Goal: Transaction & Acquisition: Purchase product/service

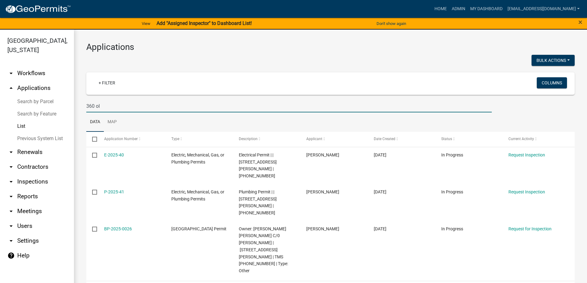
drag, startPoint x: 116, startPoint y: 106, endPoint x: 102, endPoint y: 104, distance: 14.0
click at [113, 105] on input "360 ol" at bounding box center [288, 106] width 405 height 13
click at [49, 102] on link "Search by Parcel" at bounding box center [37, 101] width 74 height 12
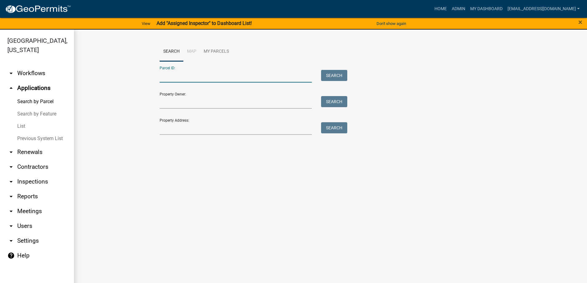
click at [180, 74] on input "Parcel ID:" at bounding box center [235, 76] width 152 height 13
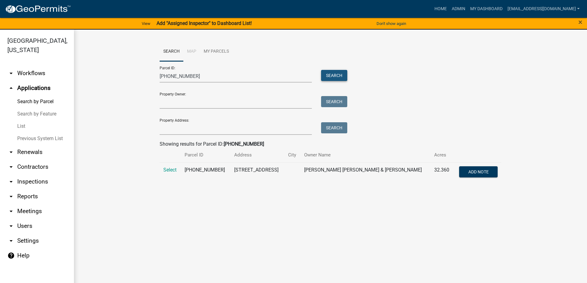
click at [337, 75] on button "Search" at bounding box center [334, 75] width 26 height 11
click at [171, 171] on span "Select" at bounding box center [169, 170] width 13 height 6
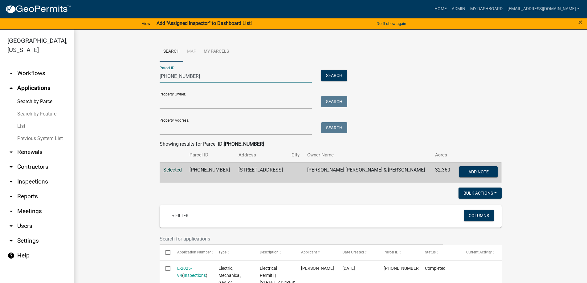
drag, startPoint x: 197, startPoint y: 75, endPoint x: 136, endPoint y: 78, distance: 60.7
paste input "112"
type input "110-00-00-112"
click at [325, 76] on button "Search" at bounding box center [334, 75] width 26 height 11
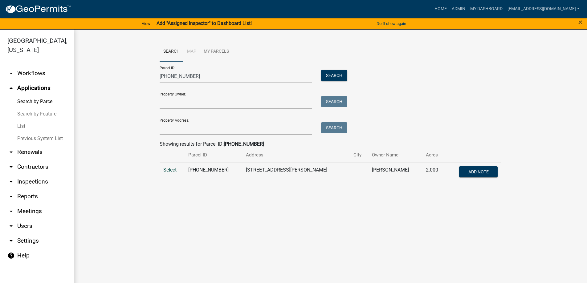
drag, startPoint x: 171, startPoint y: 166, endPoint x: 172, endPoint y: 170, distance: 3.4
click at [171, 167] on td "Select" at bounding box center [171, 172] width 25 height 20
click at [172, 172] on span "Select" at bounding box center [169, 170] width 13 height 6
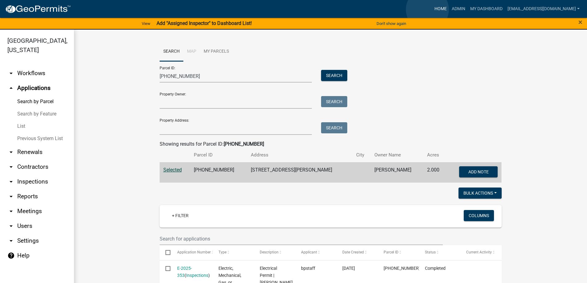
click at [432, 10] on link "Home" at bounding box center [440, 9] width 17 height 12
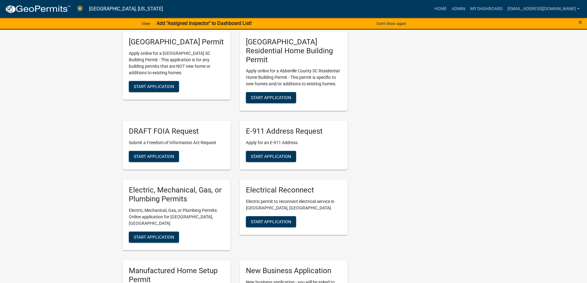
scroll to position [216, 0]
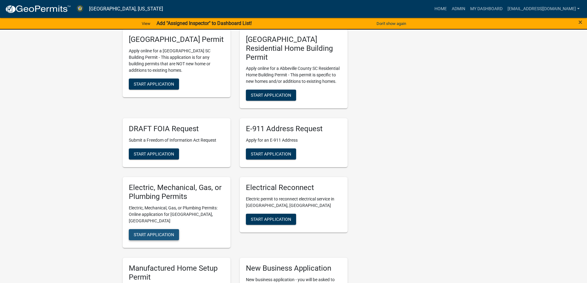
click at [143, 232] on span "Start Application" at bounding box center [154, 234] width 40 height 5
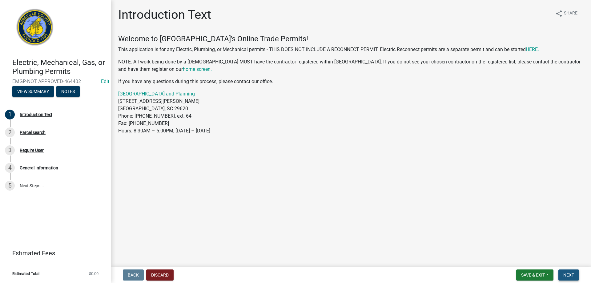
click at [570, 274] on span "Next" at bounding box center [568, 274] width 11 height 5
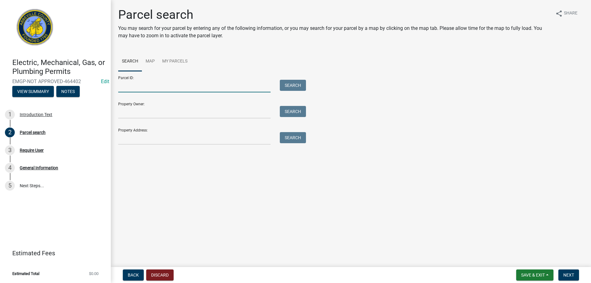
click at [141, 87] on input "Parcel ID:" at bounding box center [194, 86] width 152 height 13
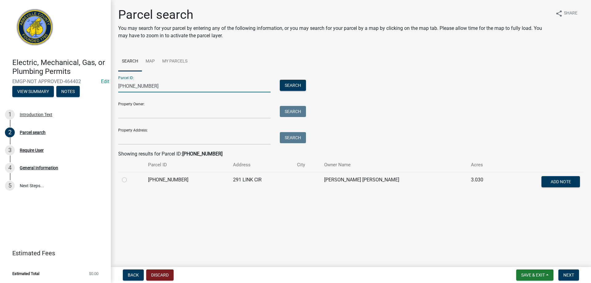
type input "147-00-00-088"
click at [129, 176] on label at bounding box center [129, 176] width 0 height 0
click at [129, 180] on input "radio" at bounding box center [131, 178] width 4 height 4
radio input "true"
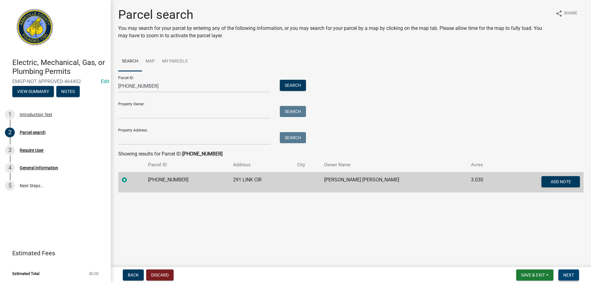
click at [566, 278] on button "Next" at bounding box center [569, 274] width 21 height 11
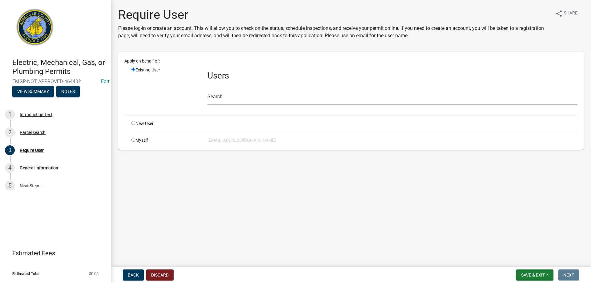
click at [131, 139] on input "radio" at bounding box center [133, 140] width 4 height 4
radio input "true"
radio input "false"
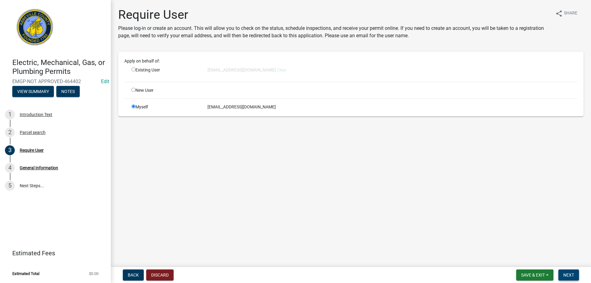
click at [573, 279] on button "Next" at bounding box center [569, 274] width 21 height 11
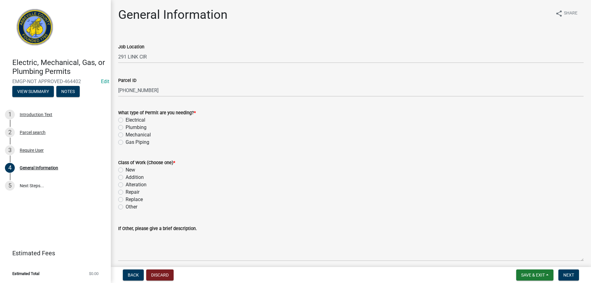
click at [126, 120] on label "Electrical" at bounding box center [136, 119] width 20 height 7
click at [126, 120] on input "Electrical" at bounding box center [128, 118] width 4 height 4
radio input "true"
click at [126, 207] on label "Other" at bounding box center [132, 206] width 12 height 7
click at [126, 207] on input "Other" at bounding box center [128, 205] width 4 height 4
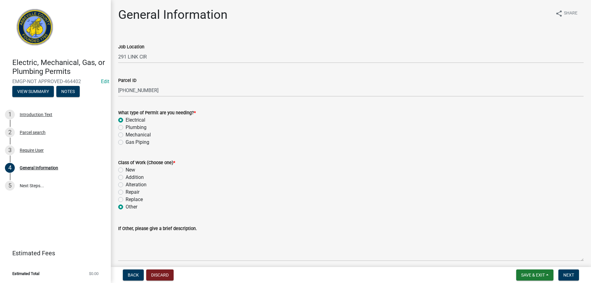
radio input "true"
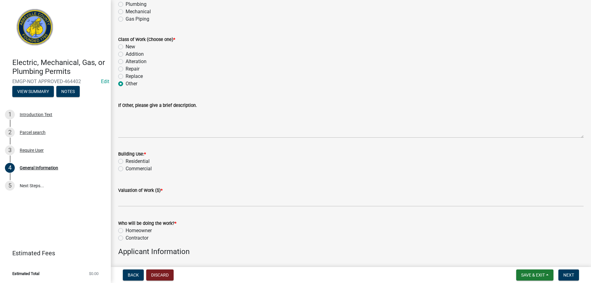
scroll to position [92, 0]
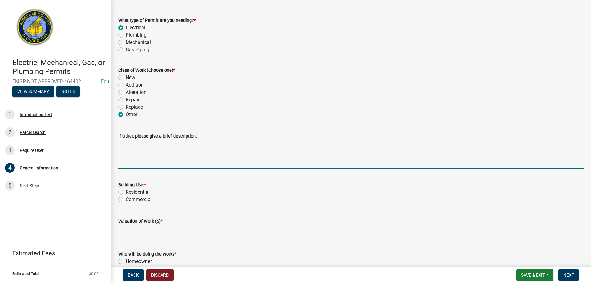
click at [133, 159] on textarea "If Other, please give a brief description." at bounding box center [351, 154] width 466 height 29
type textarea "T"
click at [126, 191] on label "Residential" at bounding box center [138, 191] width 24 height 7
click at [126, 191] on input "Residential" at bounding box center [128, 190] width 4 height 4
radio input "true"
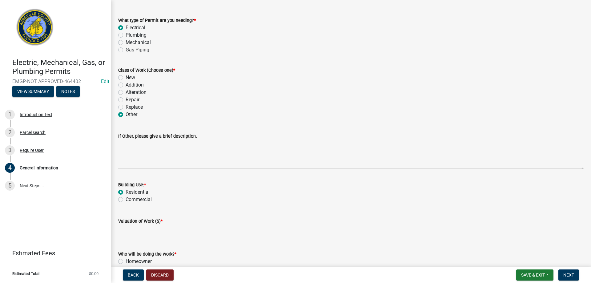
click at [127, 238] on wm-data-entity-input "Valuation of Work ($) *" at bounding box center [351, 226] width 466 height 34
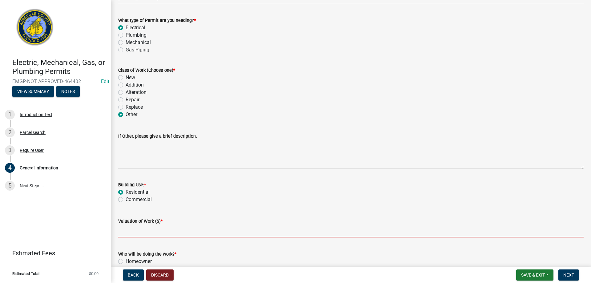
click at [127, 234] on input "text" at bounding box center [351, 231] width 466 height 13
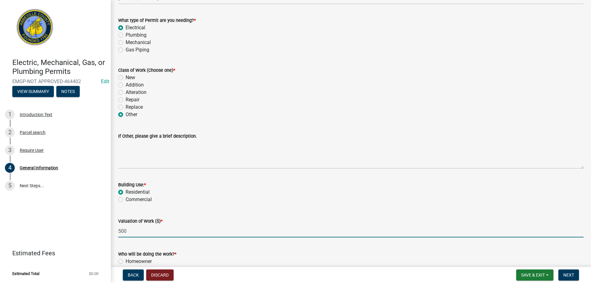
scroll to position [154, 0]
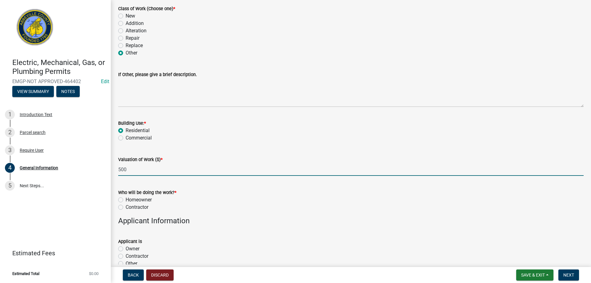
type input "500"
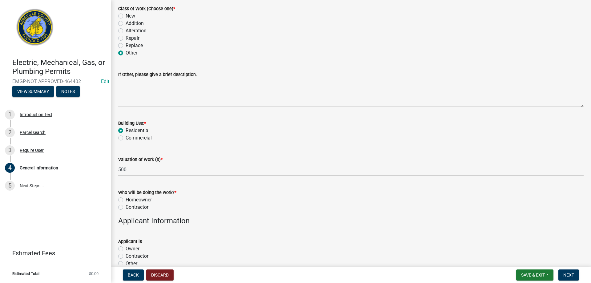
click at [126, 198] on label "Homeowner" at bounding box center [139, 199] width 26 height 7
click at [126, 198] on input "Homeowner" at bounding box center [128, 198] width 4 height 4
radio input "true"
click at [126, 249] on label "Owner" at bounding box center [133, 248] width 14 height 7
click at [126, 249] on input "Owner" at bounding box center [128, 247] width 4 height 4
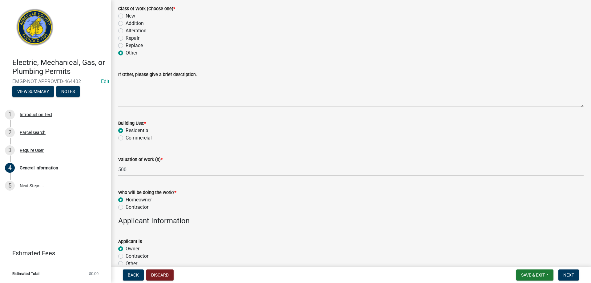
radio input "true"
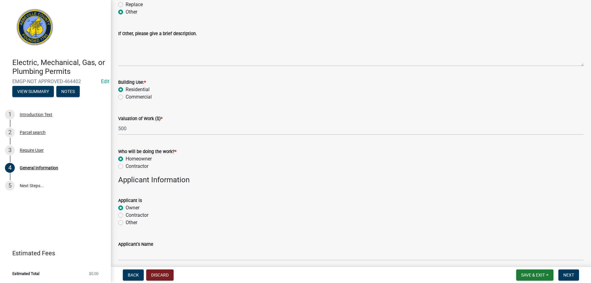
scroll to position [246, 0]
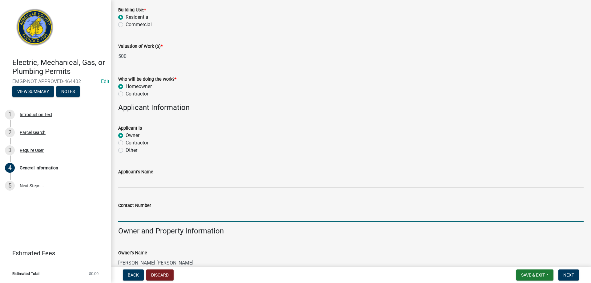
click at [136, 230] on wm-data-entity-input-list "Job Location 291 LINK CIR Parcel ID 147-00-00-088 What type of Permit are you n…" at bounding box center [351, 60] width 466 height 586
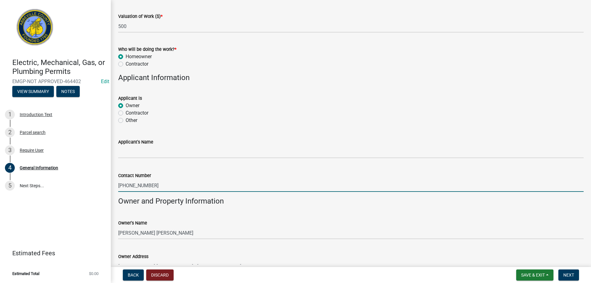
scroll to position [308, 0]
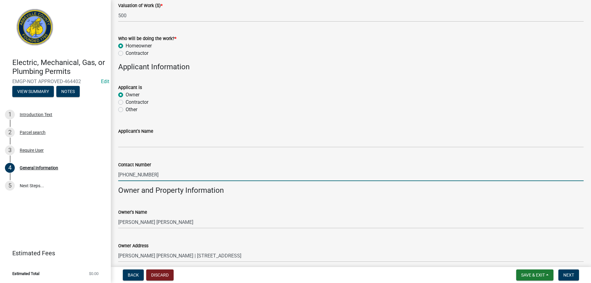
type input "864-933-8409"
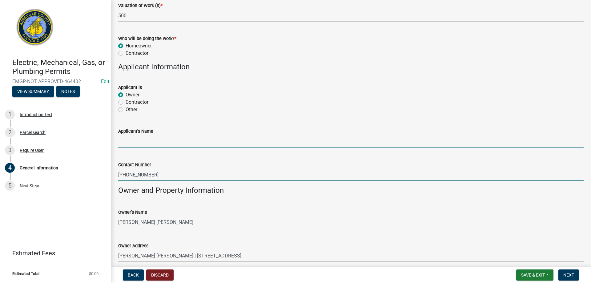
click at [155, 139] on input "Applicant's Name" at bounding box center [351, 141] width 466 height 13
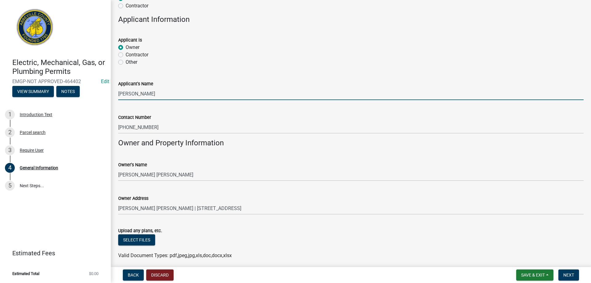
scroll to position [380, 0]
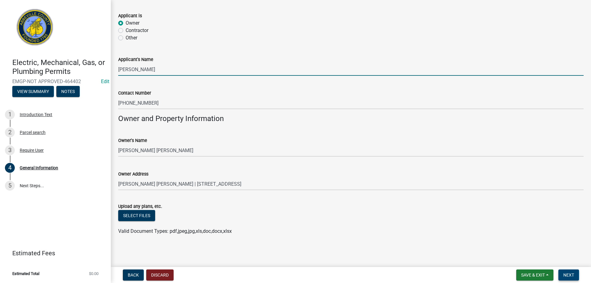
type input "William Hall"
click at [567, 272] on span "Next" at bounding box center [568, 274] width 11 height 5
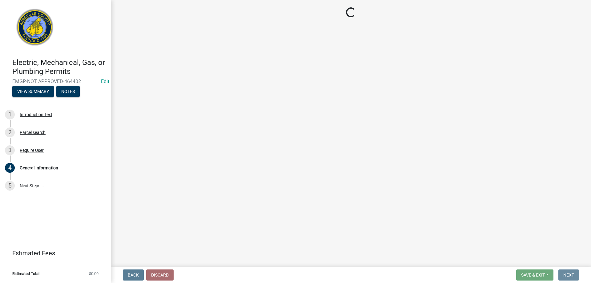
scroll to position [0, 0]
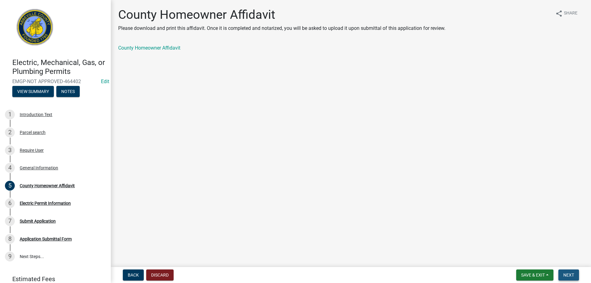
click at [570, 273] on span "Next" at bounding box center [568, 274] width 11 height 5
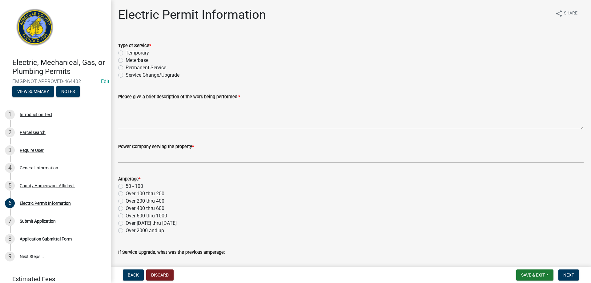
click at [126, 54] on label "Temporary" at bounding box center [137, 52] width 23 height 7
click at [126, 53] on input "Temporary" at bounding box center [128, 51] width 4 height 4
radio input "true"
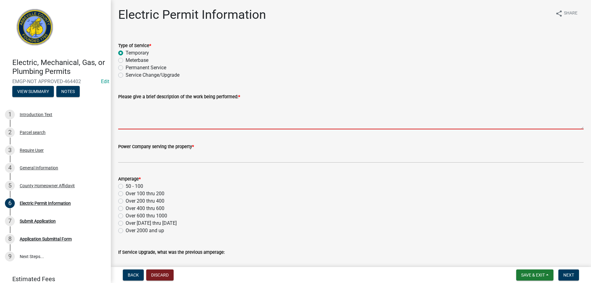
click at [128, 107] on textarea "Please give a brief description of the work being performed: *" at bounding box center [351, 114] width 466 height 29
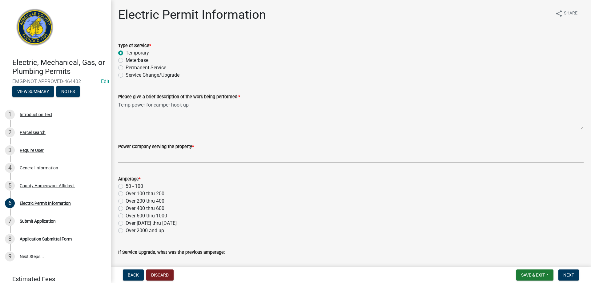
type textarea "Temp power for camper hook up"
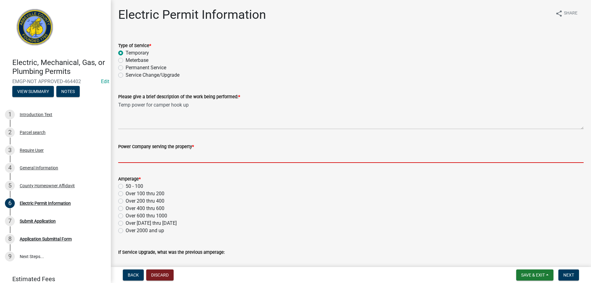
click at [131, 157] on input "Power Company serving the property *" at bounding box center [351, 156] width 466 height 13
type input "Little River"
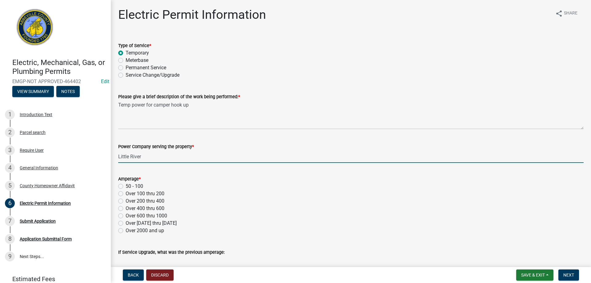
click at [126, 196] on label "Over 100 thru 200" at bounding box center [145, 193] width 39 height 7
click at [126, 194] on input "Over 100 thru 200" at bounding box center [128, 192] width 4 height 4
radio input "true"
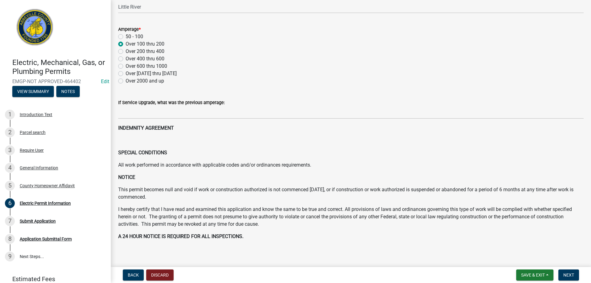
scroll to position [277, 0]
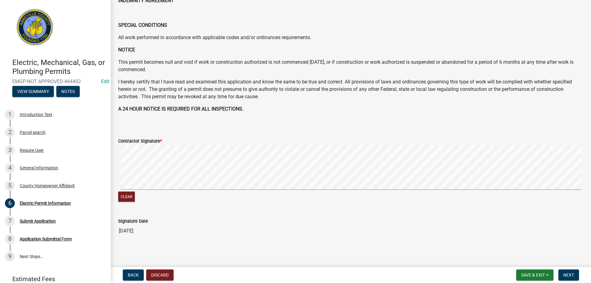
click at [468, 191] on signature-pad at bounding box center [351, 168] width 466 height 47
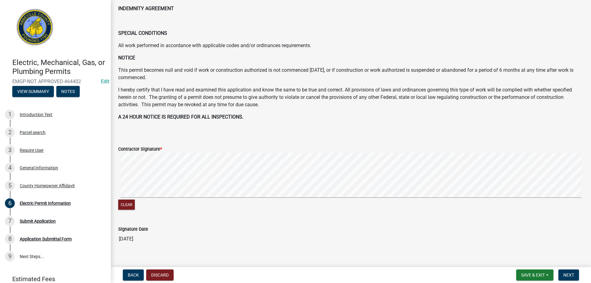
scroll to position [279, 0]
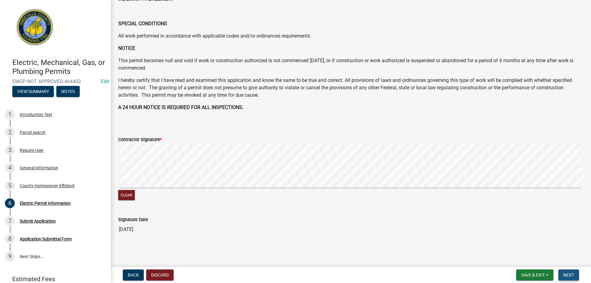
click at [572, 274] on span "Next" at bounding box center [568, 274] width 11 height 5
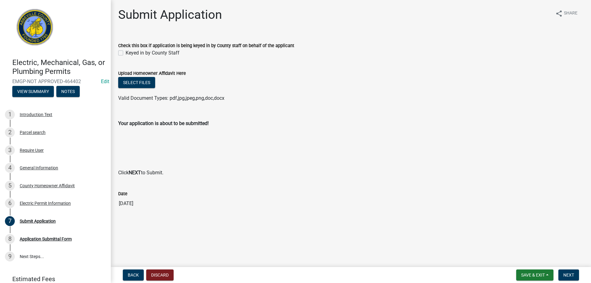
click at [126, 53] on label "Keyed in by County Staff" at bounding box center [153, 52] width 54 height 7
click at [126, 53] on input "Keyed in by County Staff" at bounding box center [128, 51] width 4 height 4
checkbox input "true"
click at [566, 274] on span "Next" at bounding box center [568, 274] width 11 height 5
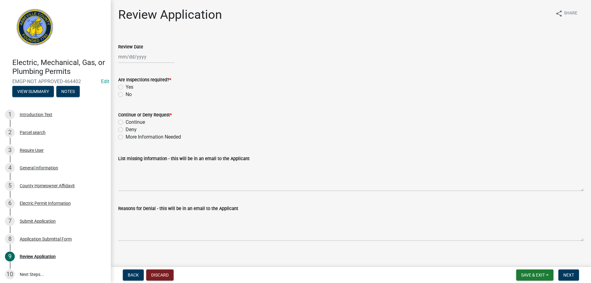
click at [128, 58] on div at bounding box center [146, 56] width 56 height 13
select select "8"
select select "2025"
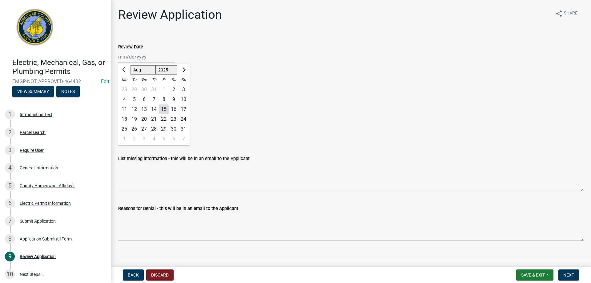
click at [166, 110] on div "15" at bounding box center [164, 109] width 10 height 10
type input "08/15/2025"
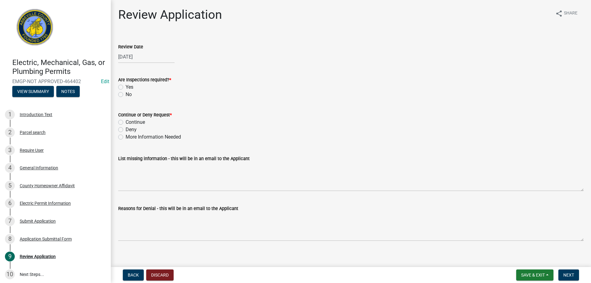
click at [126, 87] on label "Yes" at bounding box center [130, 86] width 8 height 7
click at [126, 87] on input "Yes" at bounding box center [128, 85] width 4 height 4
radio input "true"
click at [120, 119] on div "Continue" at bounding box center [351, 122] width 466 height 7
click at [126, 122] on label "Continue" at bounding box center [135, 122] width 19 height 7
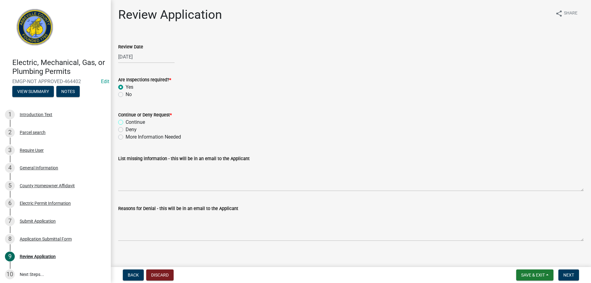
click at [126, 122] on input "Continue" at bounding box center [128, 121] width 4 height 4
radio input "true"
click at [571, 279] on button "Next" at bounding box center [569, 274] width 21 height 11
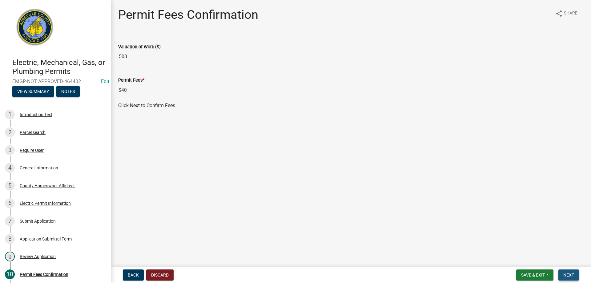
click at [575, 276] on button "Next" at bounding box center [569, 274] width 21 height 11
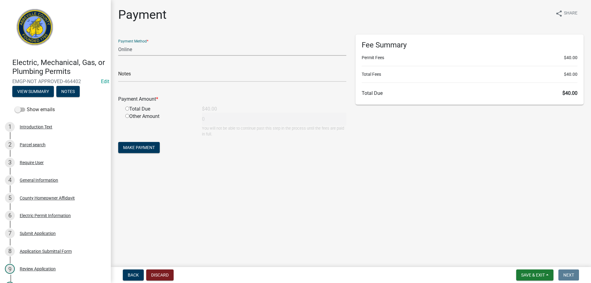
click at [153, 45] on select "Credit Card POS Check Cash Online" at bounding box center [232, 49] width 228 height 13
select select "0: 2"
click at [118, 43] on select "Credit Card POS Check Cash Online" at bounding box center [232, 49] width 228 height 13
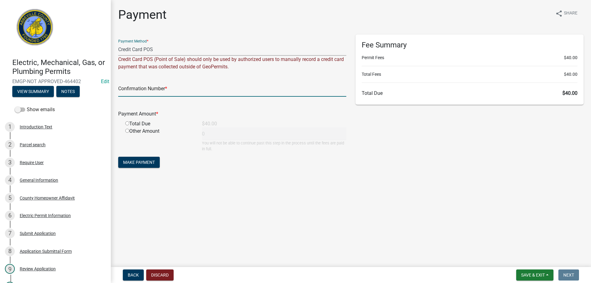
click at [147, 90] on input "text" at bounding box center [232, 90] width 228 height 13
type input "Square"
click at [127, 123] on input "radio" at bounding box center [127, 123] width 4 height 4
radio input "true"
type input "40"
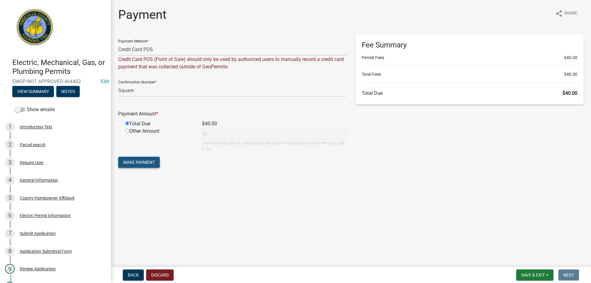
click at [122, 162] on button "Make Payment" at bounding box center [139, 162] width 42 height 11
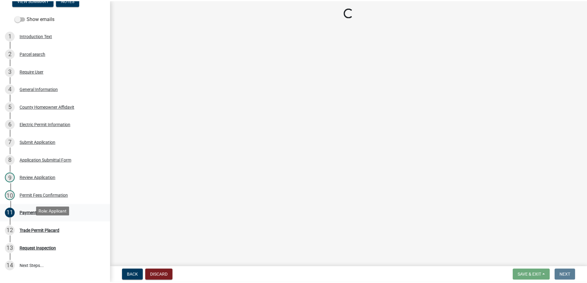
scroll to position [92, 0]
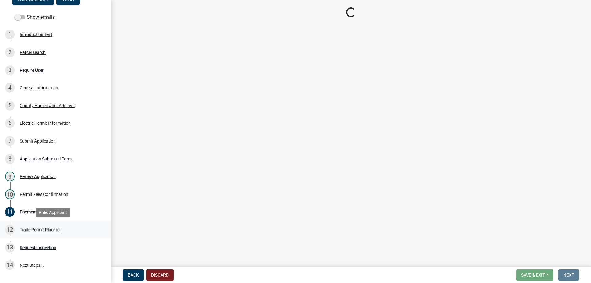
click at [32, 228] on div "Trade Permit Placard" at bounding box center [40, 230] width 40 height 4
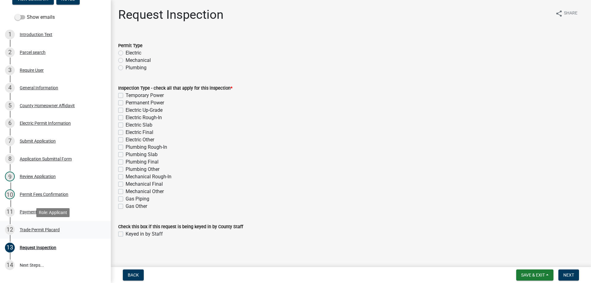
click at [30, 229] on div "Trade Permit Placard" at bounding box center [40, 230] width 40 height 4
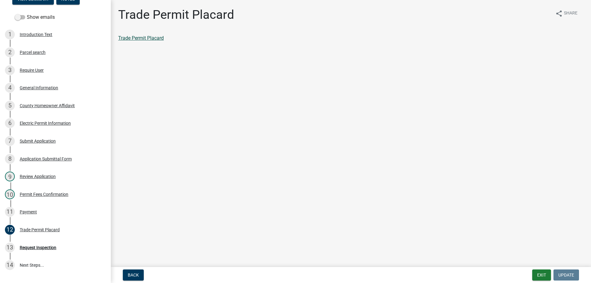
click at [155, 40] on link "Trade Permit Placard" at bounding box center [141, 38] width 46 height 6
click at [30, 207] on div "11 Payment" at bounding box center [53, 212] width 96 height 10
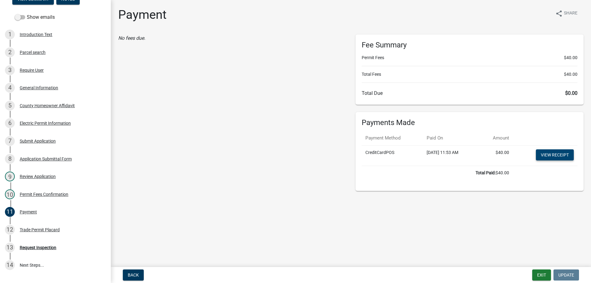
click at [542, 154] on link "View receipt" at bounding box center [555, 154] width 38 height 11
click at [537, 276] on button "Exit" at bounding box center [541, 274] width 19 height 11
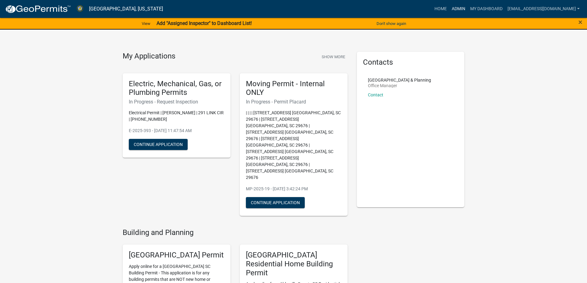
click at [449, 6] on link "Admin" at bounding box center [458, 9] width 18 height 12
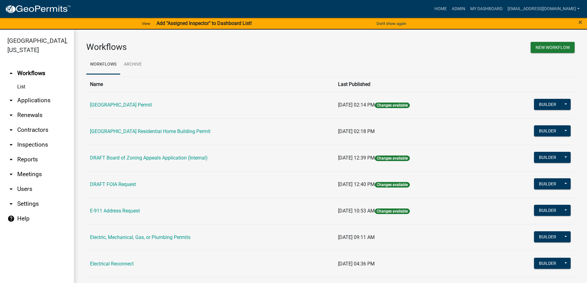
click at [26, 161] on link "arrow_drop_down Reports" at bounding box center [37, 159] width 74 height 15
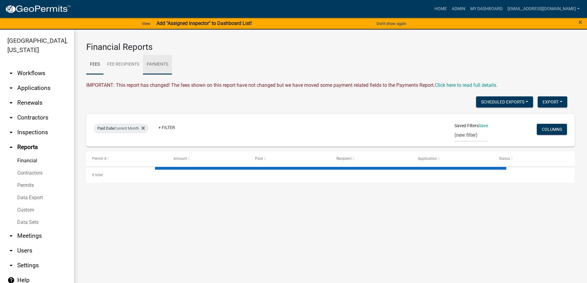
click at [162, 64] on link "Payments" at bounding box center [157, 65] width 29 height 20
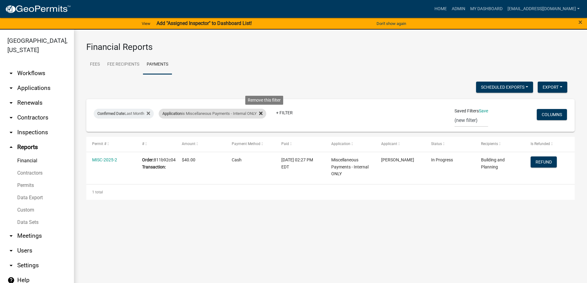
click at [262, 113] on fa-icon at bounding box center [259, 114] width 6 height 10
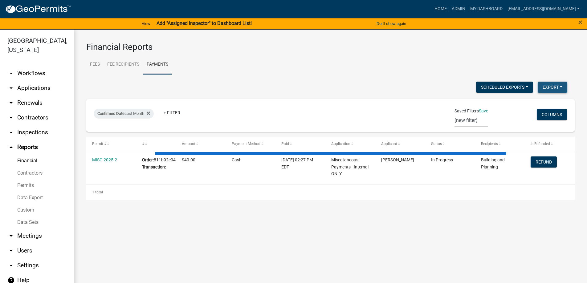
click at [554, 90] on button "Export" at bounding box center [552, 87] width 30 height 11
click at [525, 101] on button "Excel Format (.xlsx)" at bounding box center [538, 103] width 58 height 15
select select "3: 100"
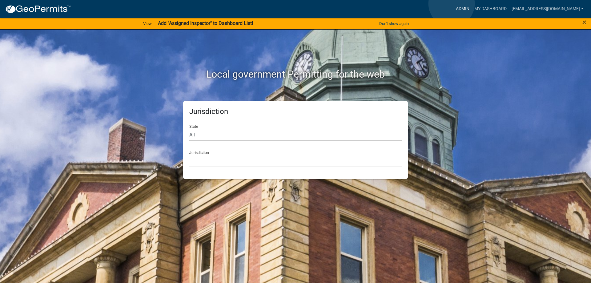
click at [454, 4] on link "Admin" at bounding box center [463, 9] width 18 height 12
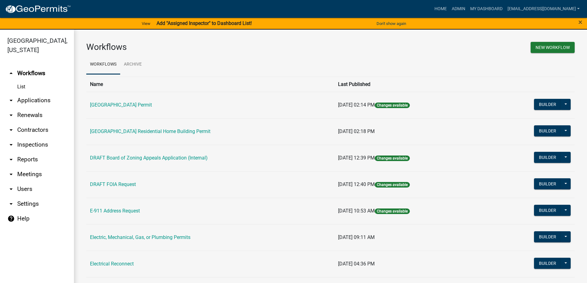
click at [25, 98] on link "arrow_drop_down Applications" at bounding box center [37, 100] width 74 height 15
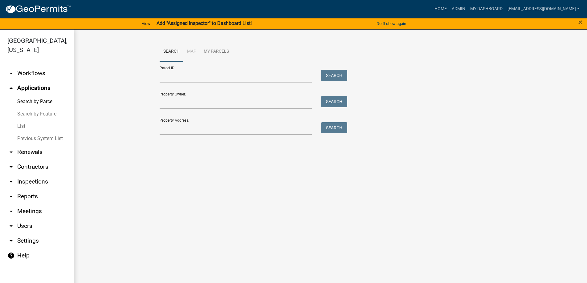
click at [23, 128] on link "List" at bounding box center [37, 126] width 74 height 12
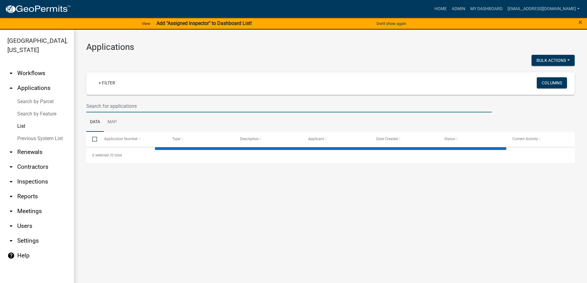
click at [121, 108] on input "text" at bounding box center [288, 106] width 405 height 13
select select "3: 100"
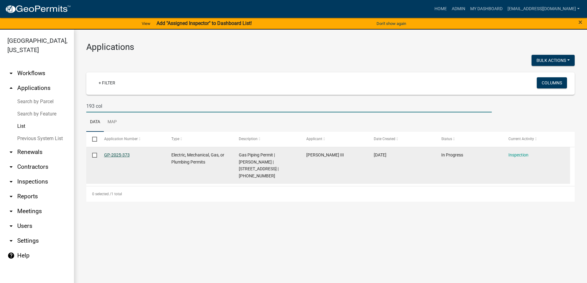
type input "193 col"
click at [115, 152] on link "GP-2025-373" at bounding box center [117, 154] width 26 height 5
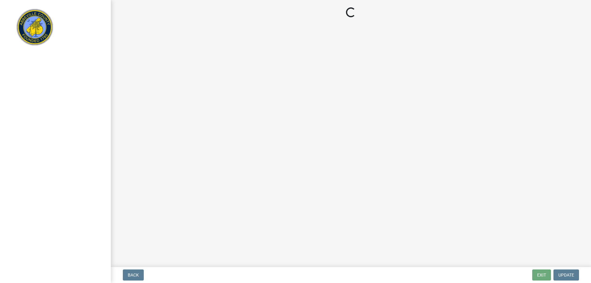
select select "896ec84b-7942-43b9-a78d-4f1554b7930c"
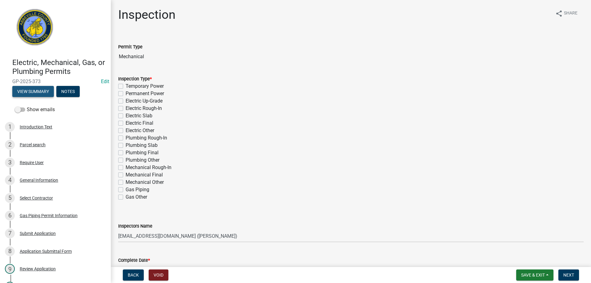
click at [45, 94] on button "View Summary" at bounding box center [33, 91] width 42 height 11
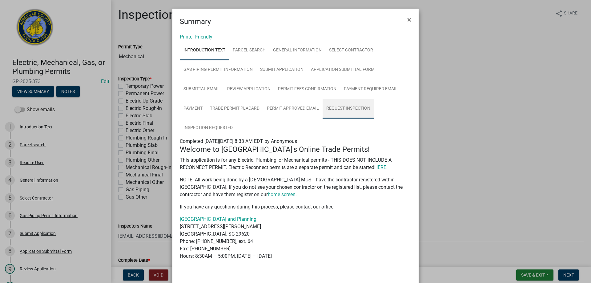
click at [344, 106] on link "Request Inspection" at bounding box center [348, 109] width 51 height 20
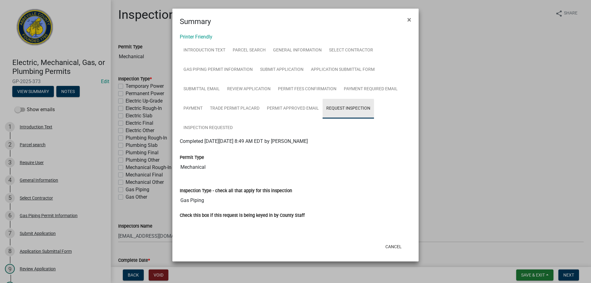
click at [332, 108] on link "Request Inspection" at bounding box center [348, 109] width 51 height 20
click at [205, 126] on link "Inspection Requested" at bounding box center [208, 128] width 57 height 20
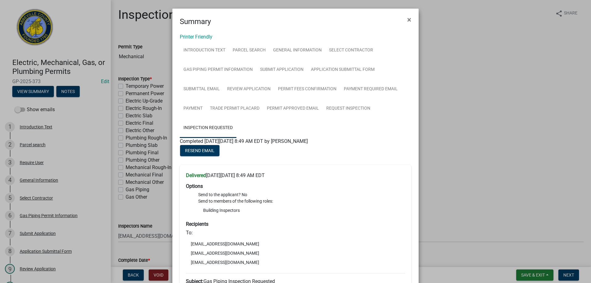
click at [31, 123] on ngb-modal-window "Summary × Printer Friendly Introduction Text Parcel search General Information …" at bounding box center [295, 141] width 591 height 283
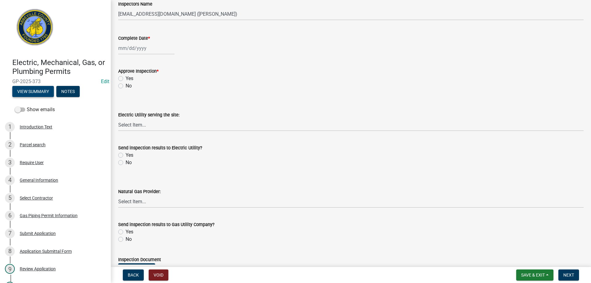
scroll to position [246, 0]
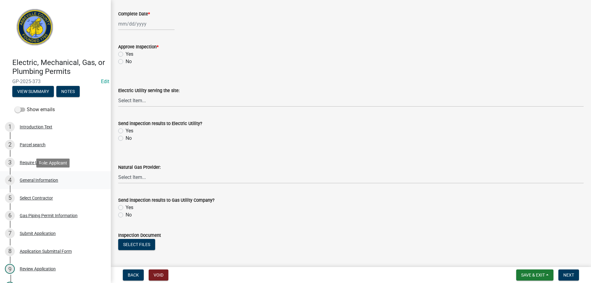
click at [50, 179] on div "General Information" at bounding box center [39, 180] width 38 height 4
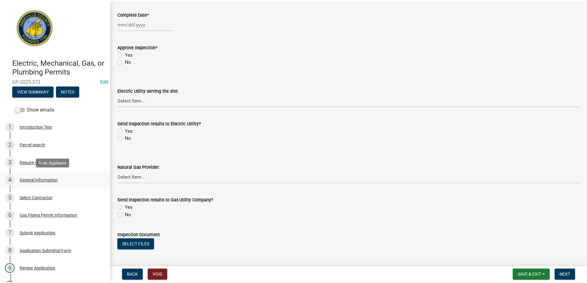
scroll to position [0, 0]
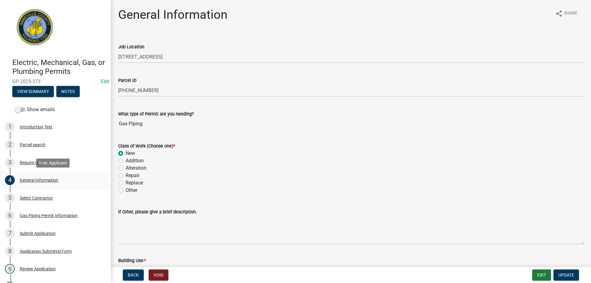
click at [52, 178] on div "General Information" at bounding box center [39, 180] width 38 height 4
click at [535, 276] on button "Exit" at bounding box center [541, 274] width 19 height 11
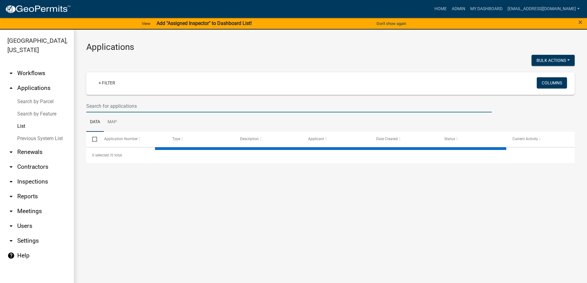
click at [113, 104] on input "text" at bounding box center [288, 106] width 405 height 13
select select "3: 100"
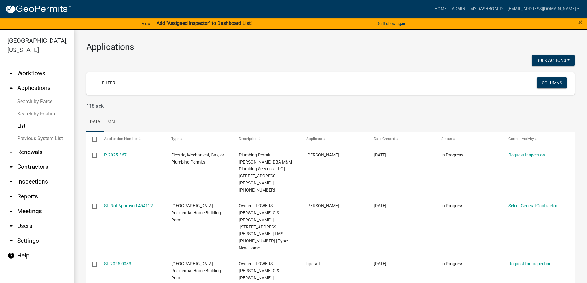
type input "118 ack"
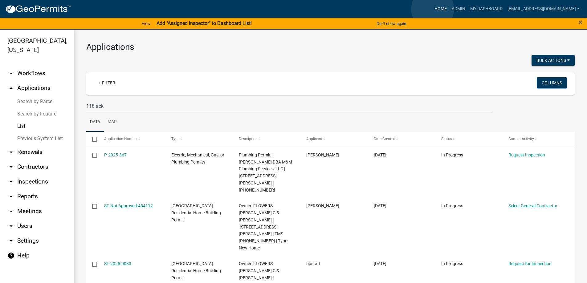
click at [432, 9] on link "Home" at bounding box center [440, 9] width 17 height 12
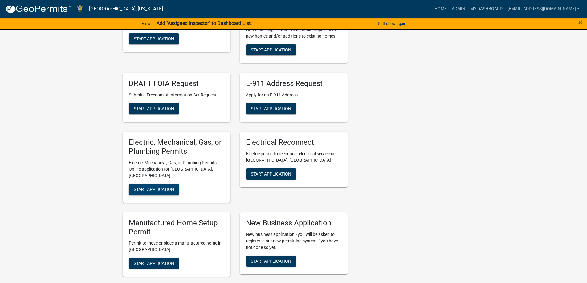
scroll to position [277, 0]
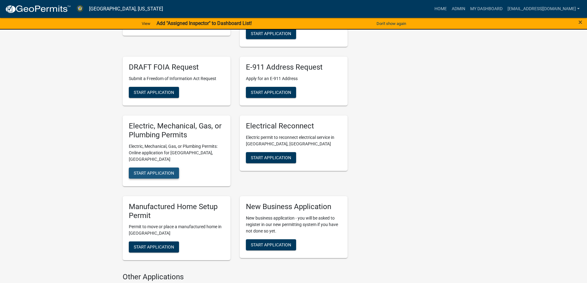
click at [146, 170] on span "Start Application" at bounding box center [154, 172] width 40 height 5
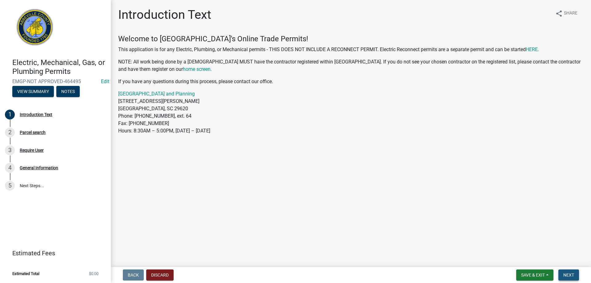
click at [565, 275] on span "Next" at bounding box center [568, 274] width 11 height 5
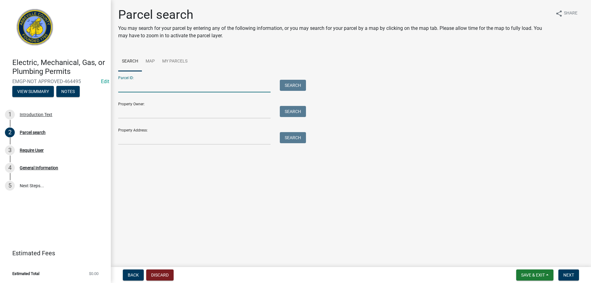
click at [127, 90] on input "Parcel ID:" at bounding box center [194, 86] width 152 height 13
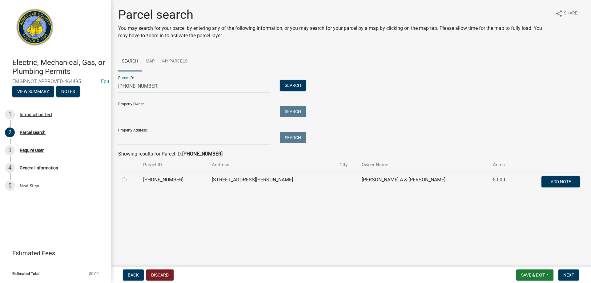
type input "035-00-00-128"
click at [129, 176] on label at bounding box center [129, 176] width 0 height 0
click at [129, 180] on input "radio" at bounding box center [131, 178] width 4 height 4
radio input "true"
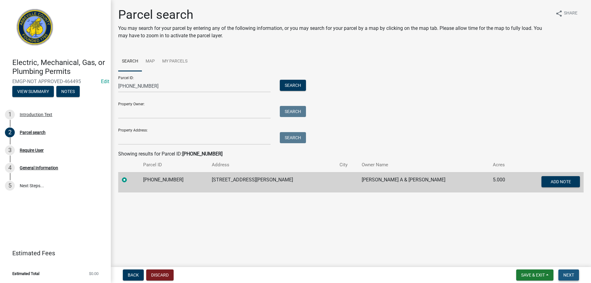
click at [579, 276] on button "Next" at bounding box center [569, 274] width 21 height 11
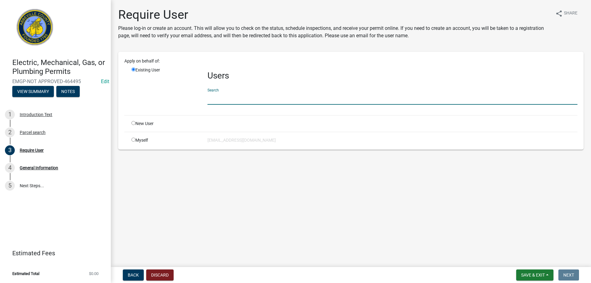
click at [250, 101] on input "text" at bounding box center [393, 98] width 370 height 13
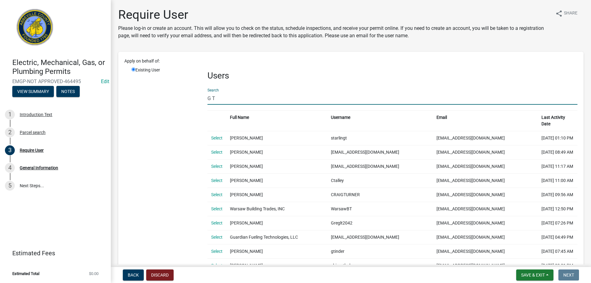
drag, startPoint x: 216, startPoint y: 101, endPoint x: 183, endPoint y: 101, distance: 32.9
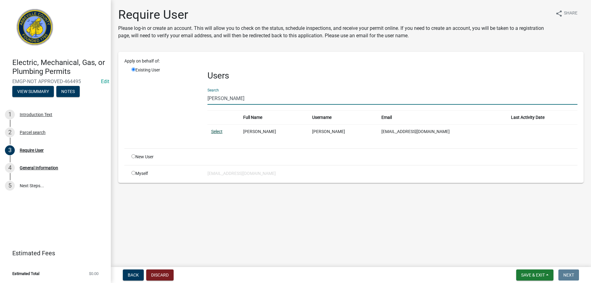
type input "Greg Graber"
click at [221, 131] on link "Select" at bounding box center [216, 131] width 11 height 5
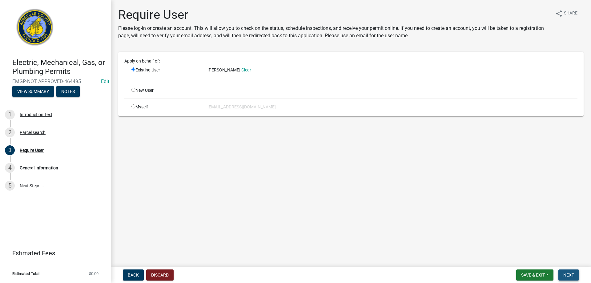
click at [568, 273] on span "Next" at bounding box center [568, 274] width 11 height 5
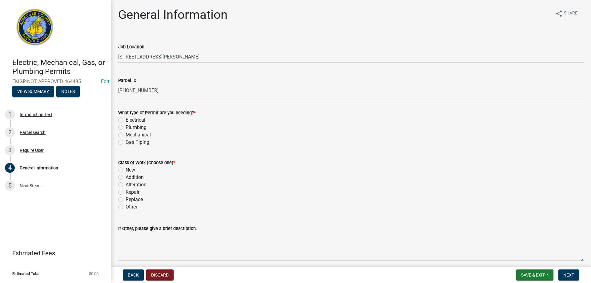
click at [126, 128] on label "Plumbing" at bounding box center [136, 127] width 21 height 7
click at [126, 128] on input "Plumbing" at bounding box center [128, 126] width 4 height 4
radio input "true"
click at [126, 185] on label "Alteration" at bounding box center [136, 184] width 21 height 7
click at [126, 185] on input "Alteration" at bounding box center [128, 183] width 4 height 4
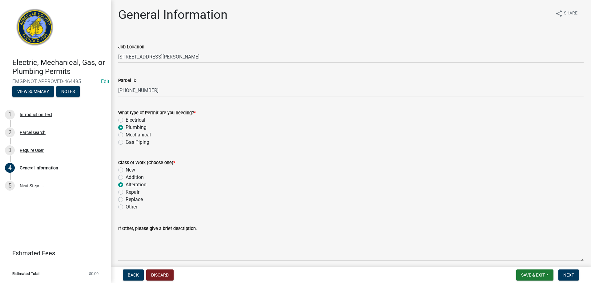
radio input "true"
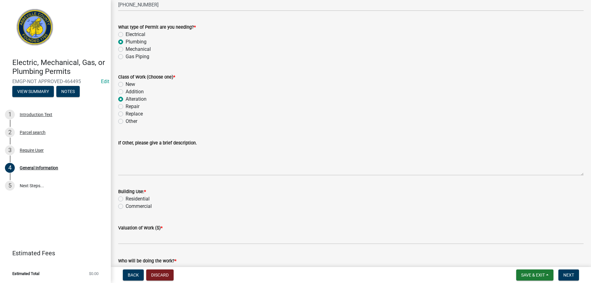
scroll to position [92, 0]
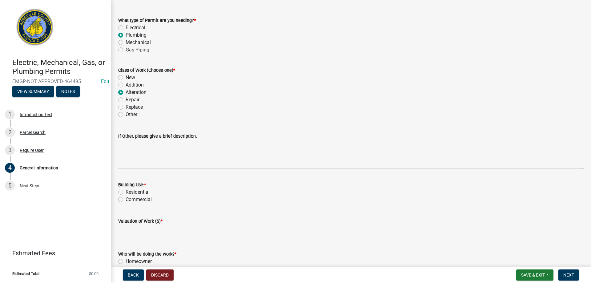
click at [126, 192] on label "Residential" at bounding box center [138, 191] width 24 height 7
click at [126, 192] on input "Residential" at bounding box center [128, 190] width 4 height 4
radio input "true"
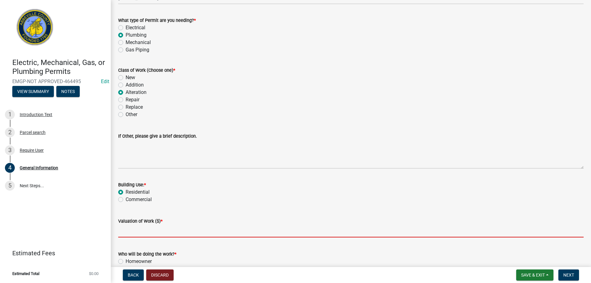
click at [125, 236] on input "text" at bounding box center [351, 231] width 466 height 13
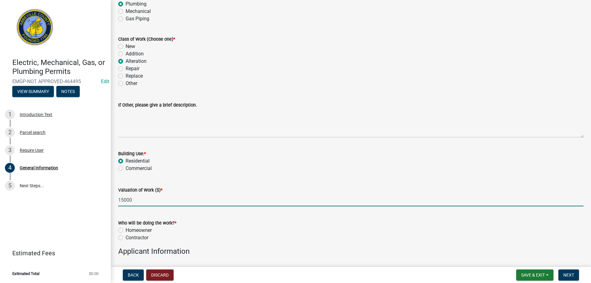
scroll to position [185, 0]
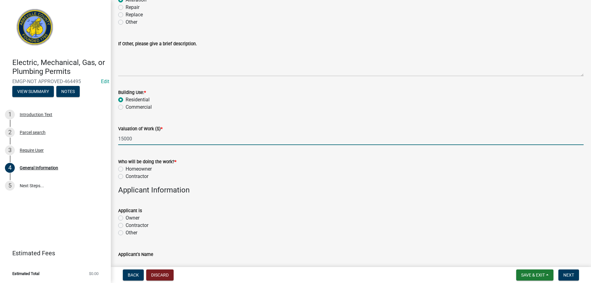
type input "15000"
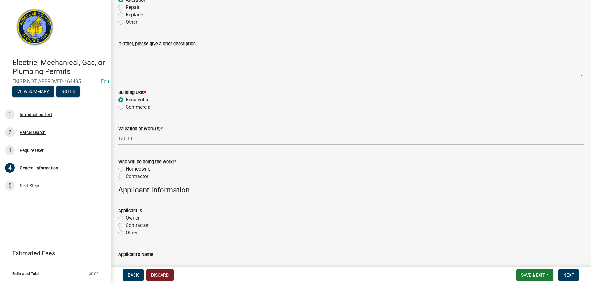
click at [126, 177] on label "Contractor" at bounding box center [137, 176] width 23 height 7
click at [126, 177] on input "Contractor" at bounding box center [128, 175] width 4 height 4
radio input "true"
click at [126, 224] on label "Contractor" at bounding box center [137, 225] width 23 height 7
click at [126, 224] on input "Contractor" at bounding box center [128, 224] width 4 height 4
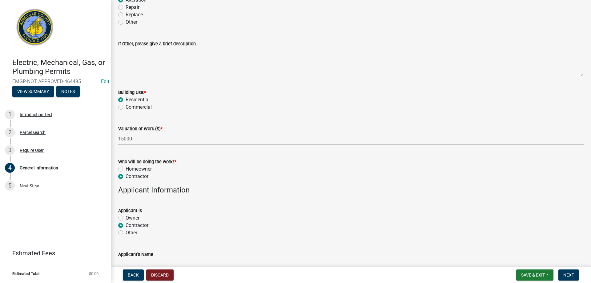
radio input "true"
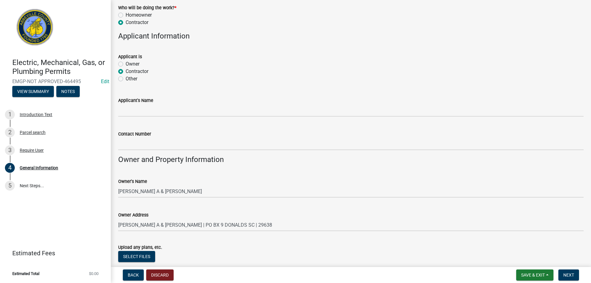
scroll to position [287, 0]
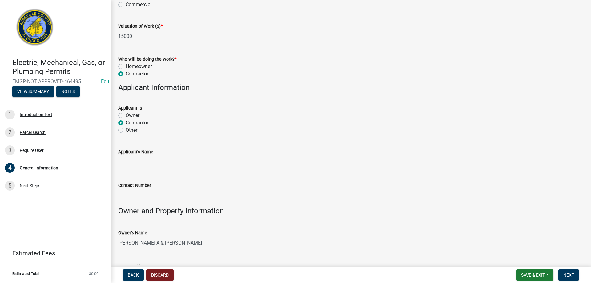
click at [134, 166] on input "Applicant's Name" at bounding box center [351, 161] width 466 height 13
type input "Greg Grabber"
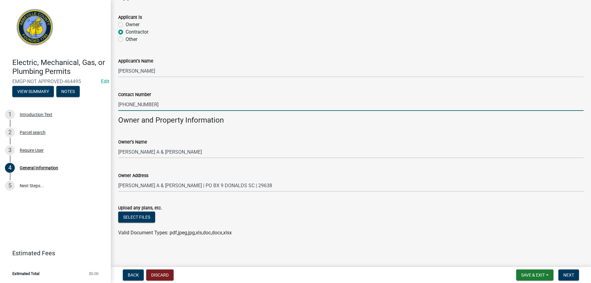
scroll to position [380, 0]
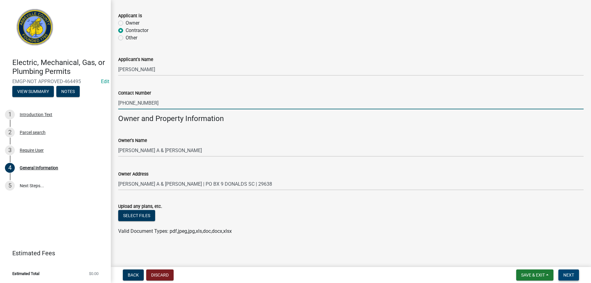
type input "864-378-1704"
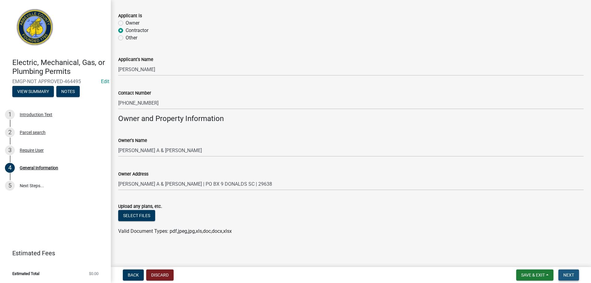
click at [563, 277] on button "Next" at bounding box center [569, 274] width 21 height 11
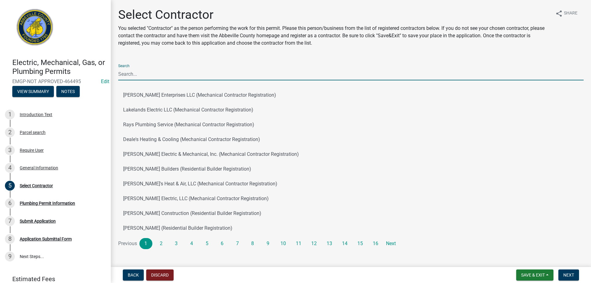
click at [142, 71] on input "Search" at bounding box center [351, 74] width 466 height 13
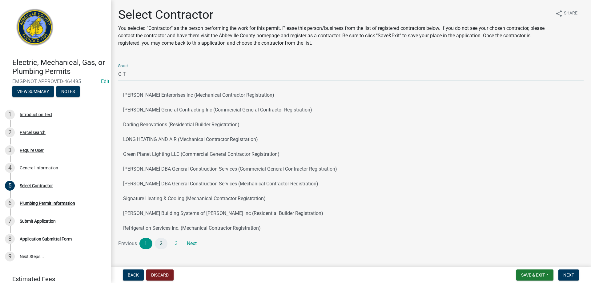
type input "G T"
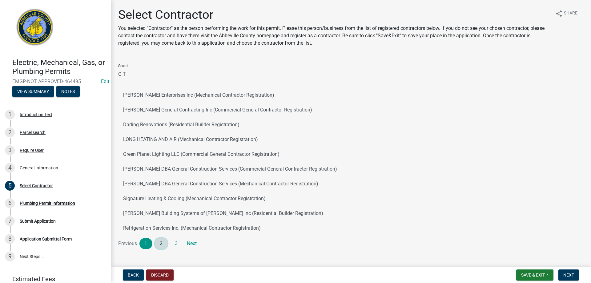
click at [157, 242] on link "2" at bounding box center [161, 243] width 13 height 11
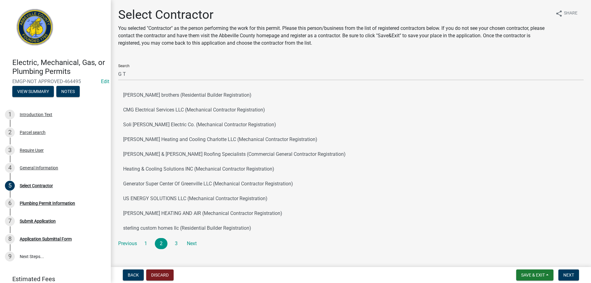
click at [170, 243] on li "3" at bounding box center [177, 243] width 15 height 11
click at [175, 242] on link "3" at bounding box center [176, 243] width 13 height 11
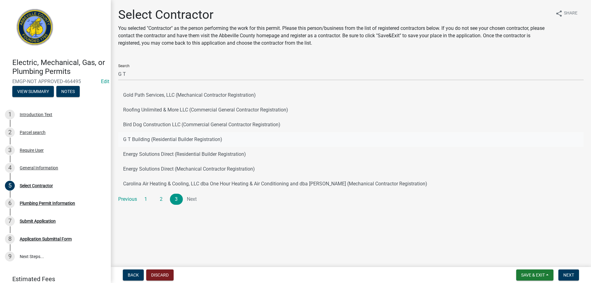
click at [160, 140] on button "G T Building (Residential Builder Registration)" at bounding box center [351, 139] width 466 height 15
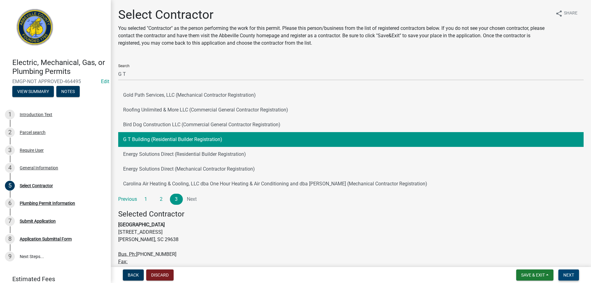
click at [570, 274] on span "Next" at bounding box center [568, 274] width 11 height 5
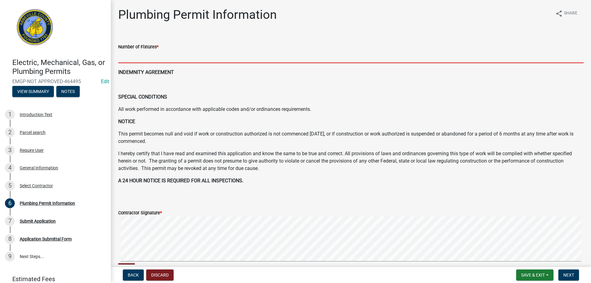
click at [170, 60] on input "text" at bounding box center [351, 56] width 466 height 13
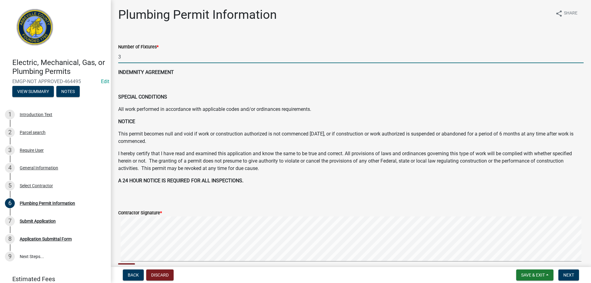
type input "3"
drag, startPoint x: 155, startPoint y: 196, endPoint x: 171, endPoint y: 214, distance: 24.2
click at [168, 212] on wm-data-entity-input-list "Number of Fixtures * 3 INDEMNITY AGREEMENT SPECIAL CONDITIONS All work performe…" at bounding box center [351, 173] width 466 height 279
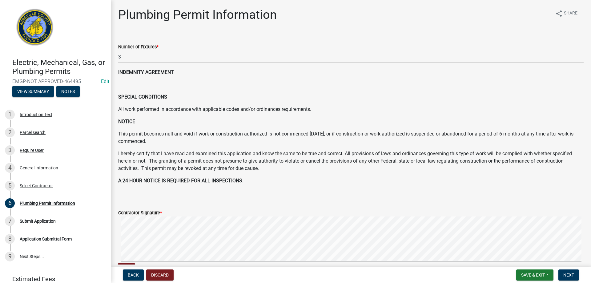
click at [580, 283] on nav "Back Discard Save & Exit Save Save & Exit Next" at bounding box center [351, 275] width 480 height 16
click at [575, 276] on button "Next" at bounding box center [569, 274] width 21 height 11
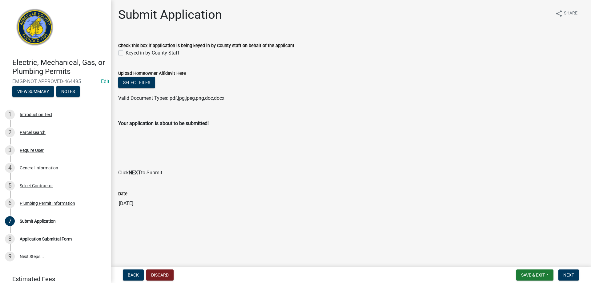
click at [126, 54] on label "Keyed in by County Staff" at bounding box center [153, 52] width 54 height 7
click at [126, 53] on input "Keyed in by County Staff" at bounding box center [128, 51] width 4 height 4
checkbox input "true"
click at [563, 272] on button "Next" at bounding box center [569, 274] width 21 height 11
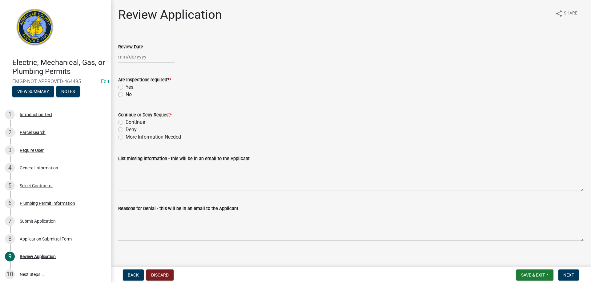
click at [148, 59] on div at bounding box center [146, 56] width 56 height 13
select select "8"
select select "2025"
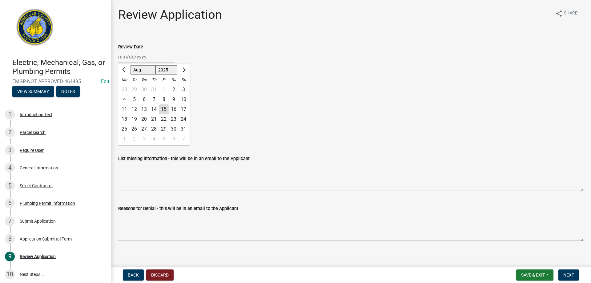
click at [170, 110] on div "16" at bounding box center [174, 109] width 10 height 10
type input "08/16/2025"
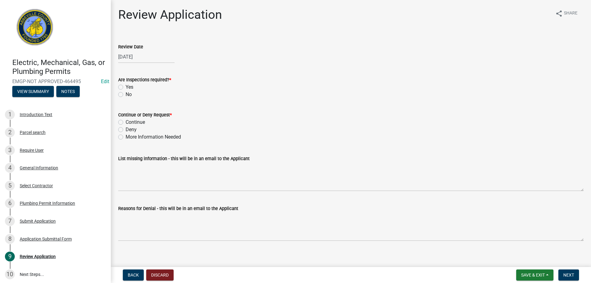
click at [126, 88] on label "Yes" at bounding box center [130, 86] width 8 height 7
click at [126, 87] on input "Yes" at bounding box center [128, 85] width 4 height 4
radio input "true"
click at [126, 121] on label "Continue" at bounding box center [135, 122] width 19 height 7
click at [126, 121] on input "Continue" at bounding box center [128, 121] width 4 height 4
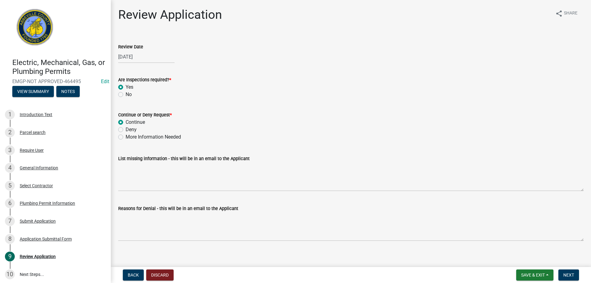
radio input "true"
click at [573, 278] on button "Next" at bounding box center [569, 274] width 21 height 11
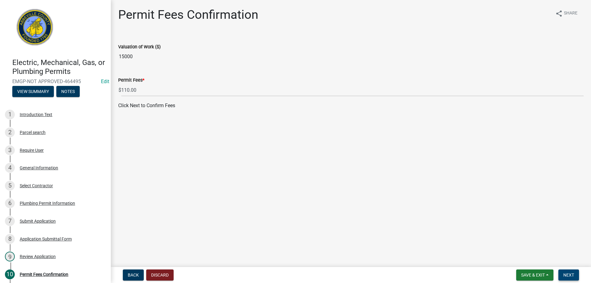
click at [570, 271] on button "Next" at bounding box center [569, 274] width 21 height 11
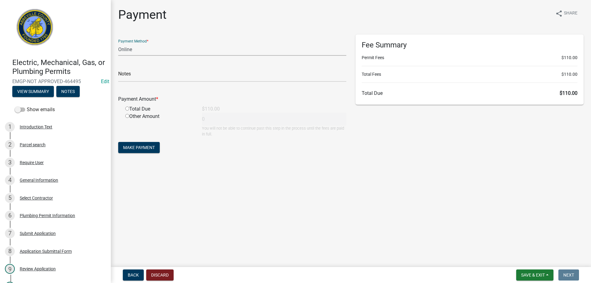
click at [129, 48] on select "Credit Card POS Check Cash Online" at bounding box center [232, 49] width 228 height 13
select select "0: 2"
click at [118, 43] on select "Credit Card POS Check Cash Online" at bounding box center [232, 49] width 228 height 13
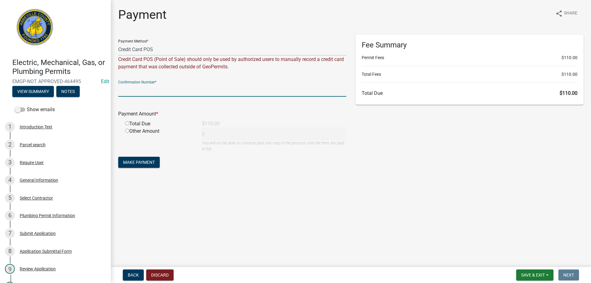
click at [143, 96] on input "text" at bounding box center [232, 90] width 228 height 13
type input "Square"
click at [126, 125] on div "Total Due" at bounding box center [159, 123] width 77 height 7
click at [127, 124] on input "radio" at bounding box center [127, 123] width 4 height 4
radio input "true"
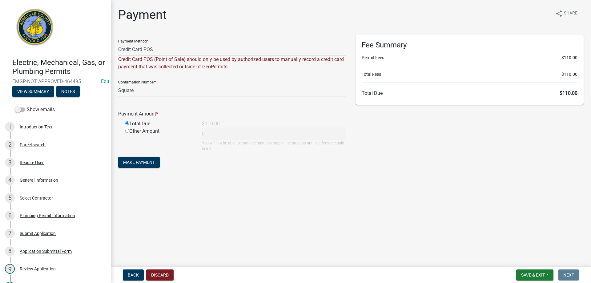
type input "110"
click at [140, 164] on span "Make Payment" at bounding box center [139, 162] width 32 height 5
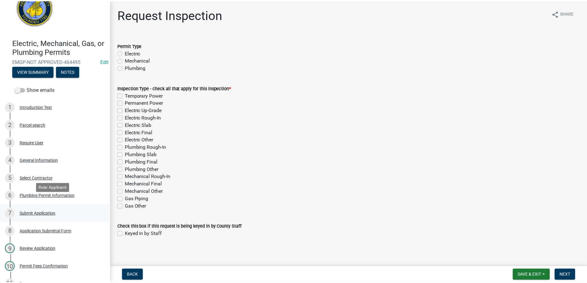
scroll to position [92, 0]
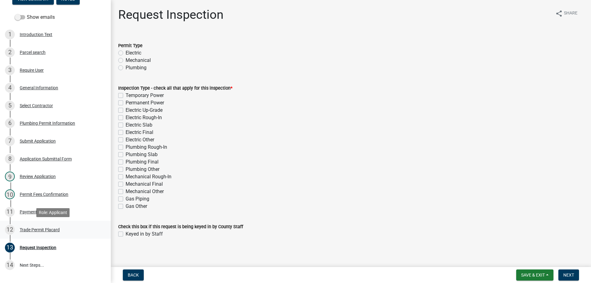
click at [33, 228] on div "Trade Permit Placard" at bounding box center [40, 230] width 40 height 4
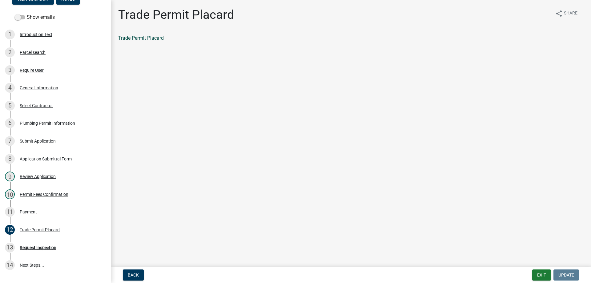
click at [153, 35] on link "Trade Permit Placard" at bounding box center [141, 38] width 46 height 6
click at [36, 210] on div "Payment" at bounding box center [28, 212] width 17 height 4
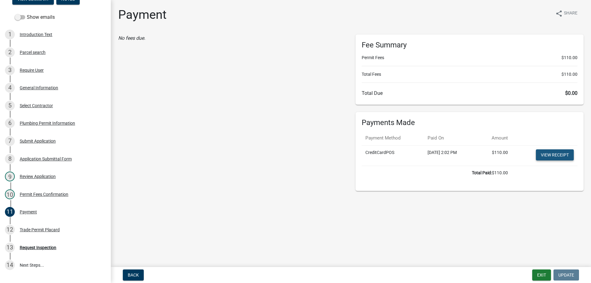
click at [551, 155] on link "View receipt" at bounding box center [555, 154] width 38 height 11
click at [539, 274] on button "Exit" at bounding box center [541, 274] width 19 height 11
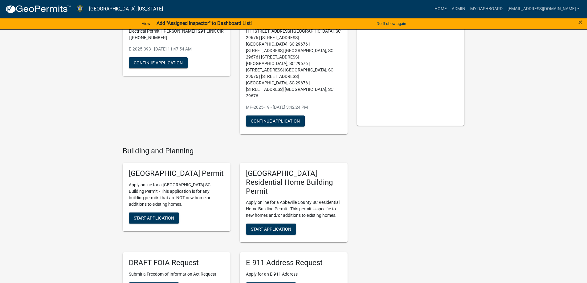
scroll to position [92, 0]
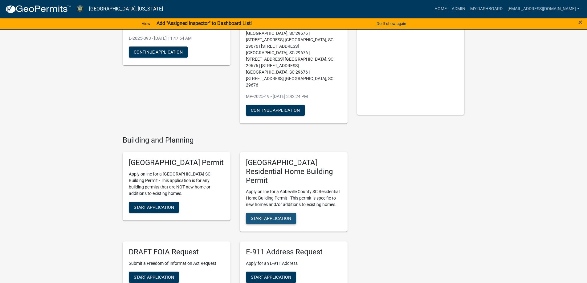
click at [279, 216] on span "Start Application" at bounding box center [271, 218] width 40 height 5
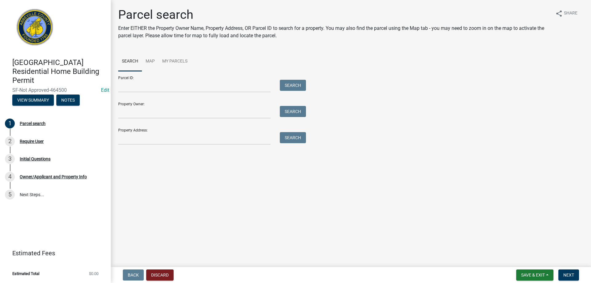
click at [115, 87] on div at bounding box center [195, 86] width 162 height 13
click at [126, 98] on div "Property Owner: Search" at bounding box center [210, 107] width 185 height 21
click at [126, 92] on form "Parcel ID: Search Property Owner: Search Property Address: Search" at bounding box center [210, 108] width 185 height 74
click at [127, 87] on input "Parcel ID:" at bounding box center [194, 86] width 152 height 13
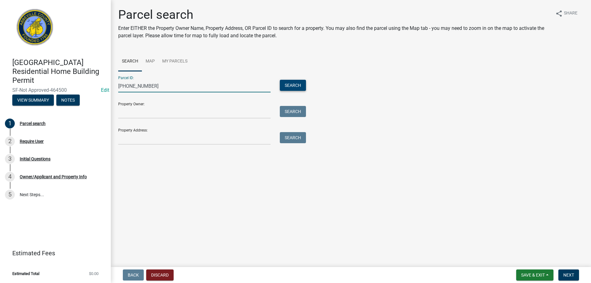
type input "043-00-00-067"
click at [281, 88] on button "Search" at bounding box center [293, 85] width 26 height 11
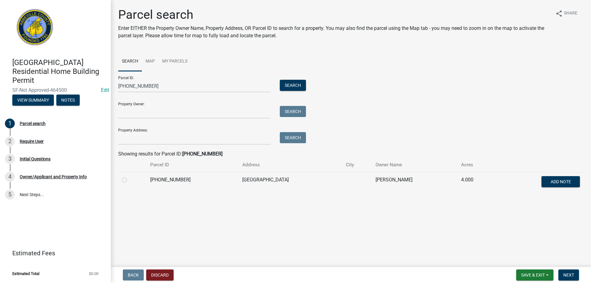
click at [129, 176] on label at bounding box center [129, 176] width 0 height 0
click at [129, 180] on input "radio" at bounding box center [131, 178] width 4 height 4
radio input "true"
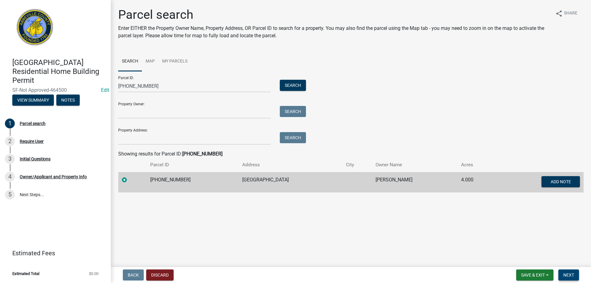
click at [567, 275] on span "Next" at bounding box center [568, 274] width 11 height 5
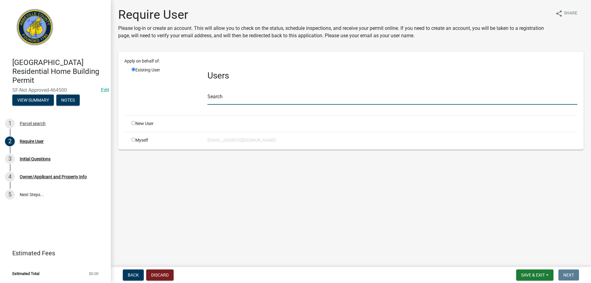
click at [243, 99] on input "text" at bounding box center [393, 98] width 370 height 13
type input "gtbuilding"
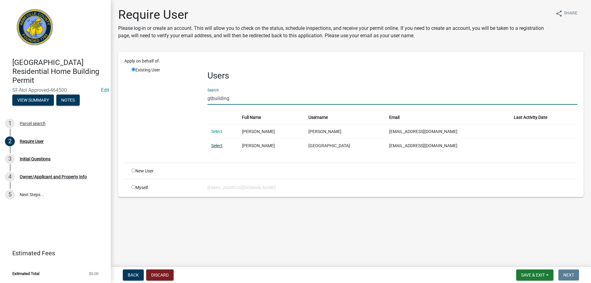
click at [214, 146] on link "Select" at bounding box center [216, 145] width 11 height 5
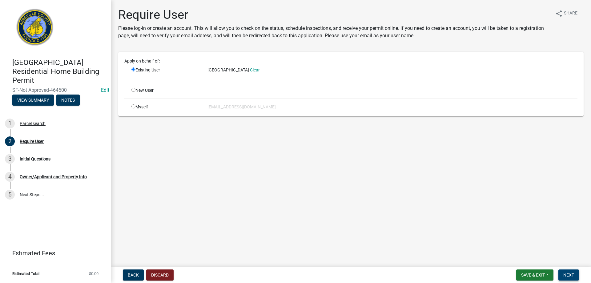
click at [570, 274] on span "Next" at bounding box center [568, 274] width 11 height 5
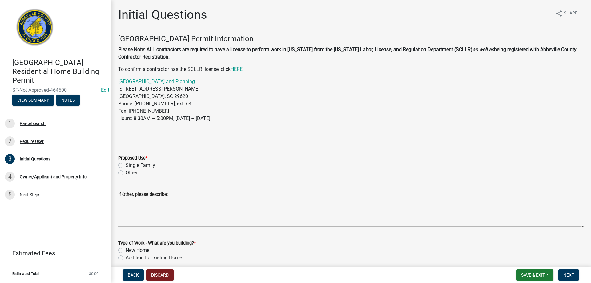
click at [126, 163] on label "Single Family" at bounding box center [141, 165] width 30 height 7
click at [126, 163] on input "Single Family" at bounding box center [128, 164] width 4 height 4
radio input "true"
click at [124, 256] on div "Addition to Existing Home" at bounding box center [351, 257] width 466 height 7
click at [126, 257] on label "Addition to Existing Home" at bounding box center [154, 257] width 56 height 7
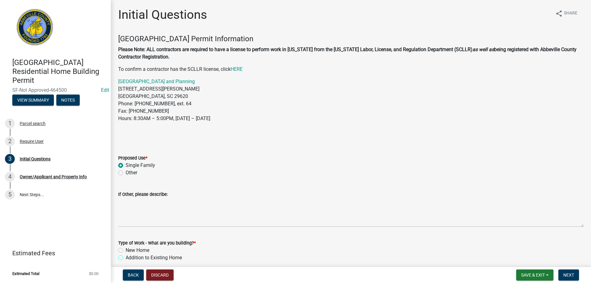
click at [126, 257] on input "Addition to Existing Home" at bounding box center [128, 256] width 4 height 4
radio input "true"
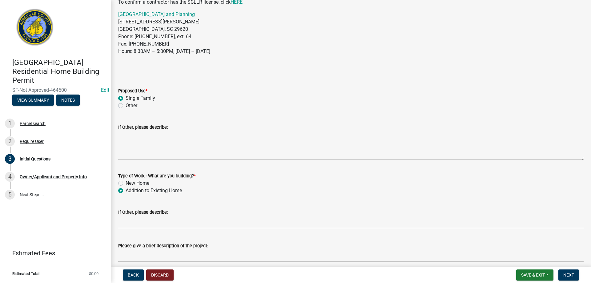
scroll to position [123, 0]
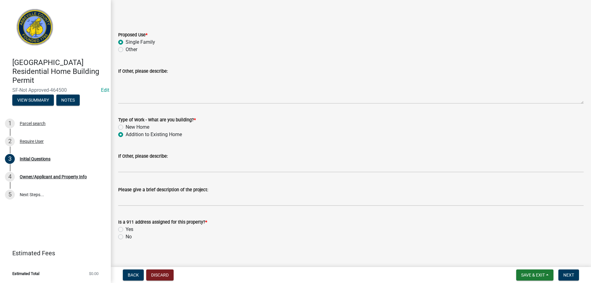
click at [139, 206] on wm-data-entity-input "Please give a brief description of the project:" at bounding box center [351, 194] width 466 height 34
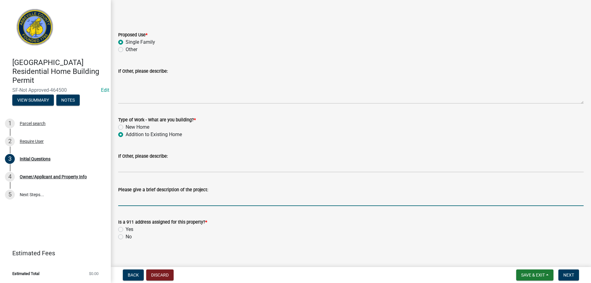
click at [139, 204] on input "Please give a brief description of the project:" at bounding box center [351, 199] width 466 height 13
type input "20x30 new addition"
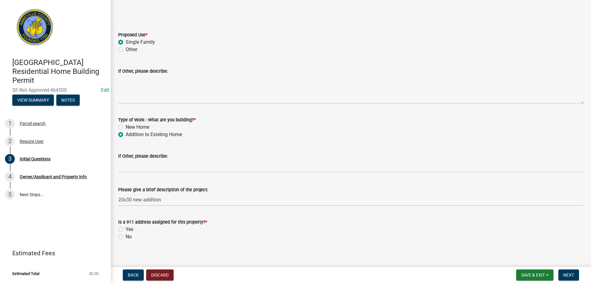
click at [126, 229] on label "Yes" at bounding box center [130, 229] width 8 height 7
click at [126, 229] on input "Yes" at bounding box center [128, 228] width 4 height 4
radio input "true"
click at [568, 270] on button "Next" at bounding box center [569, 274] width 21 height 11
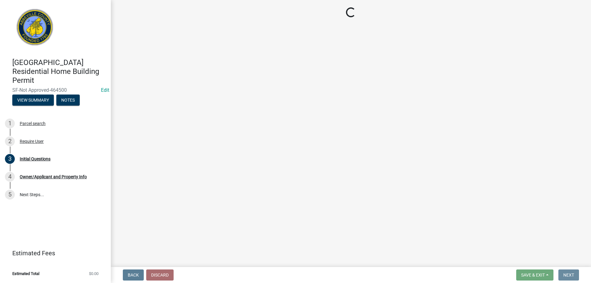
scroll to position [0, 0]
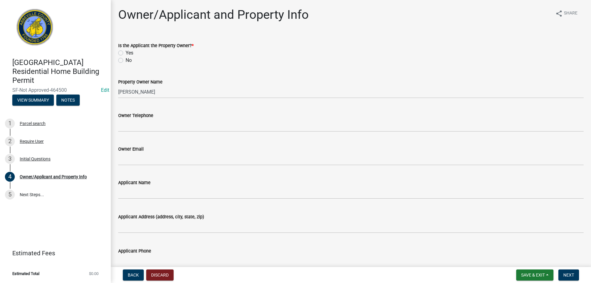
click at [126, 59] on label "No" at bounding box center [129, 60] width 6 height 7
click at [126, 59] on input "No" at bounding box center [128, 59] width 4 height 4
radio input "true"
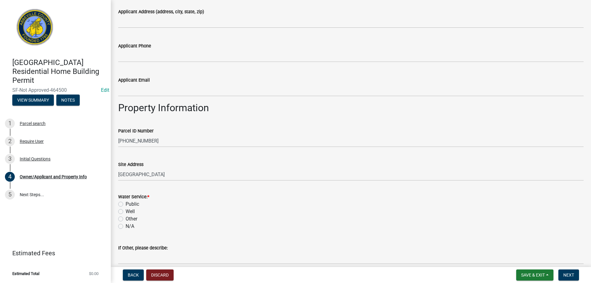
scroll to position [216, 0]
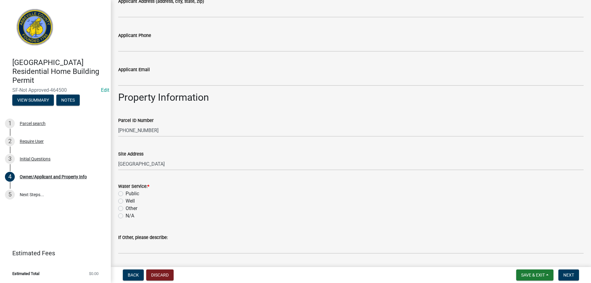
click at [126, 200] on label "Well" at bounding box center [130, 200] width 9 height 7
click at [126, 200] on input "Well" at bounding box center [128, 199] width 4 height 4
radio input "true"
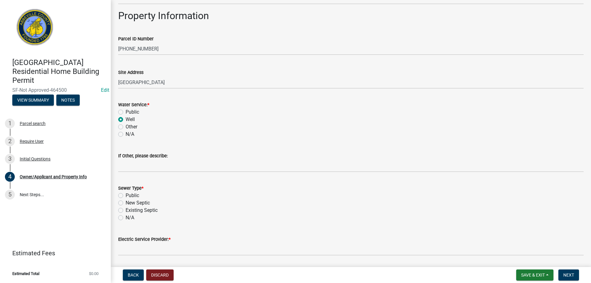
scroll to position [308, 0]
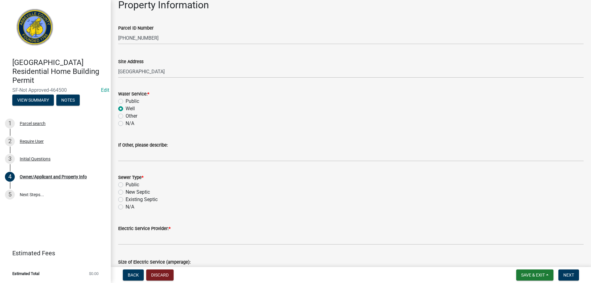
click at [126, 199] on label "Existing Septic" at bounding box center [142, 199] width 32 height 7
click at [126, 199] on input "Existing Septic" at bounding box center [128, 198] width 4 height 4
radio input "true"
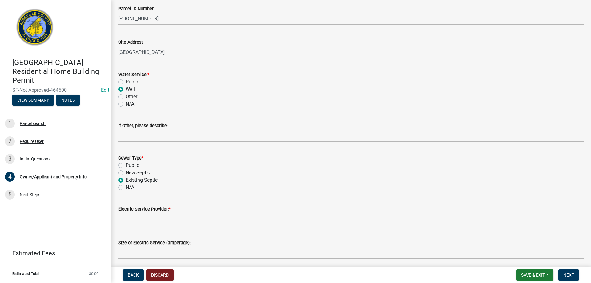
scroll to position [351, 0]
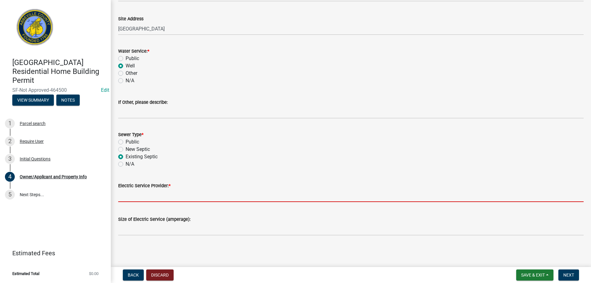
click at [146, 200] on input "Electric Service Provider: *" at bounding box center [351, 195] width 466 height 13
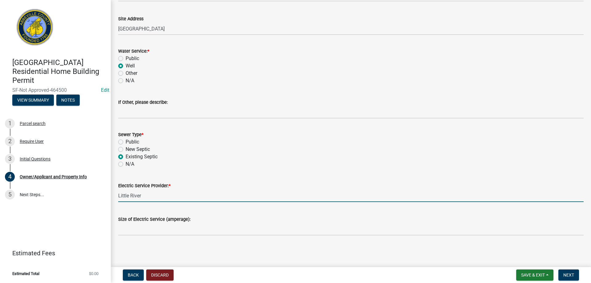
type input "Little River"
click at [324, 236] on wm-data-entity-input "Size of Electric Service (amperage):" at bounding box center [351, 224] width 466 height 34
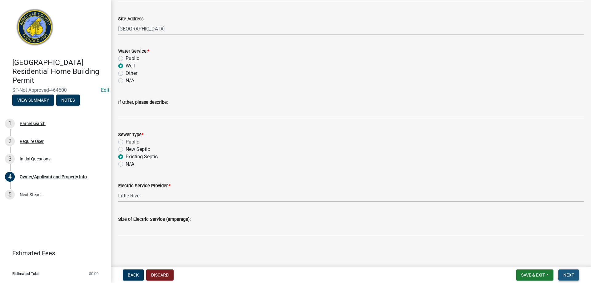
click at [569, 275] on span "Next" at bounding box center [568, 274] width 11 height 5
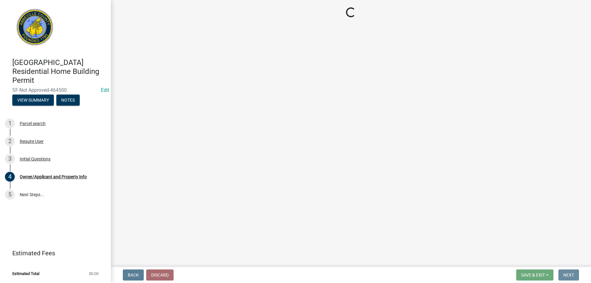
scroll to position [0, 0]
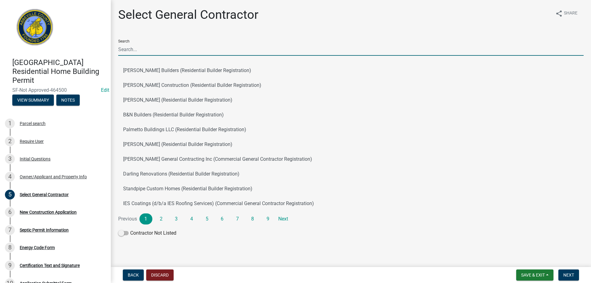
click at [148, 52] on input "Search" at bounding box center [351, 49] width 466 height 13
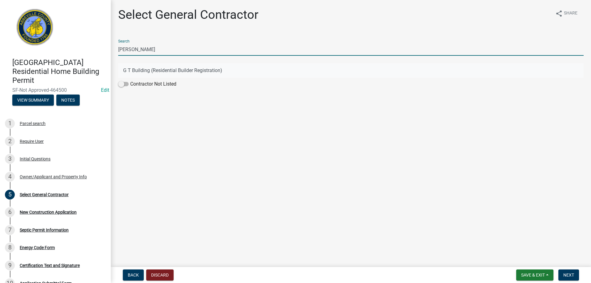
type input "G T Bui"
click at [143, 72] on button "G T Building (Residential Builder Registration)" at bounding box center [351, 70] width 466 height 15
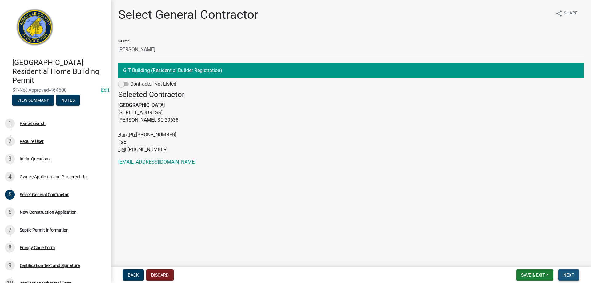
click at [563, 275] on button "Next" at bounding box center [569, 274] width 21 height 11
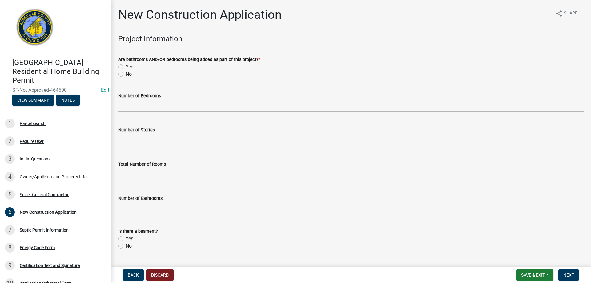
click at [126, 65] on label "Yes" at bounding box center [130, 66] width 8 height 7
click at [126, 65] on input "Yes" at bounding box center [128, 65] width 4 height 4
radio input "true"
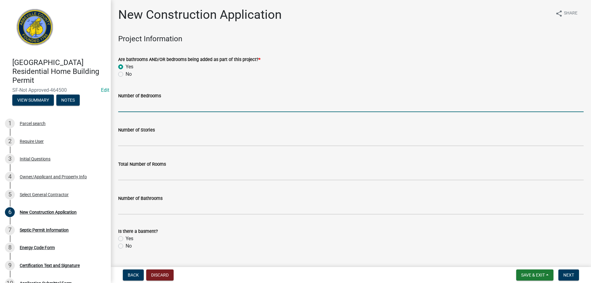
click at [130, 104] on input "text" at bounding box center [351, 105] width 466 height 13
type input "1"
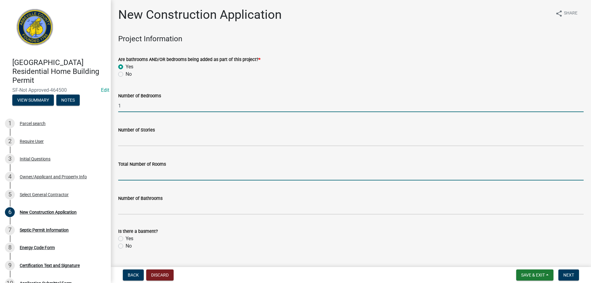
click at [136, 175] on input "text" at bounding box center [351, 174] width 466 height 13
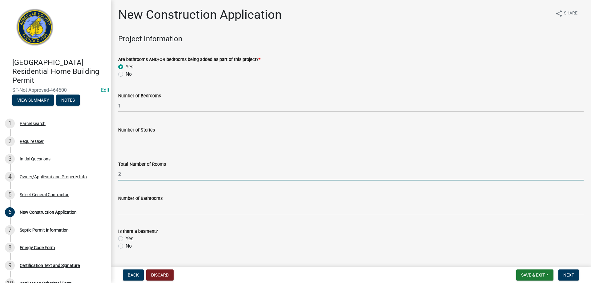
type input "2"
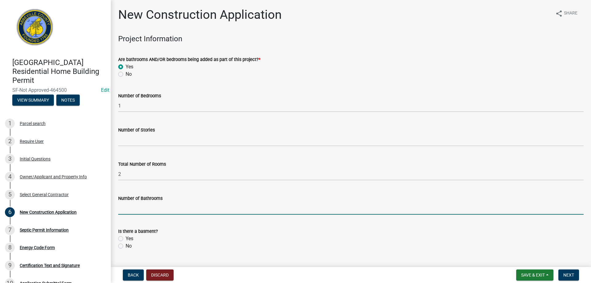
click at [143, 206] on input "text" at bounding box center [351, 208] width 466 height 13
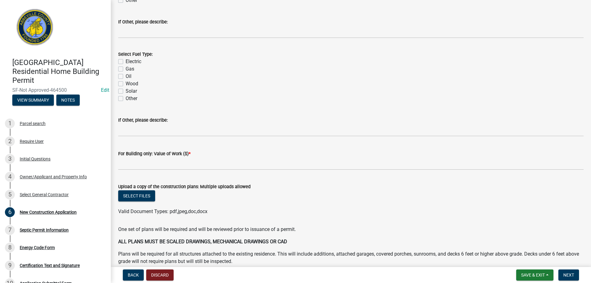
scroll to position [1042, 0]
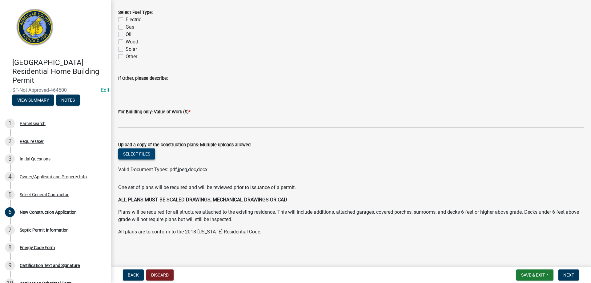
type input "1"
click at [139, 156] on button "Select files" at bounding box center [136, 153] width 37 height 11
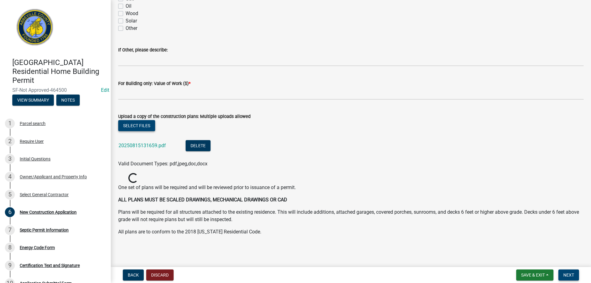
scroll to position [1064, 0]
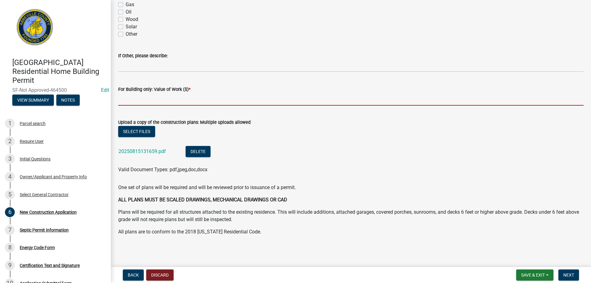
click at [192, 102] on input "text" at bounding box center [351, 99] width 466 height 13
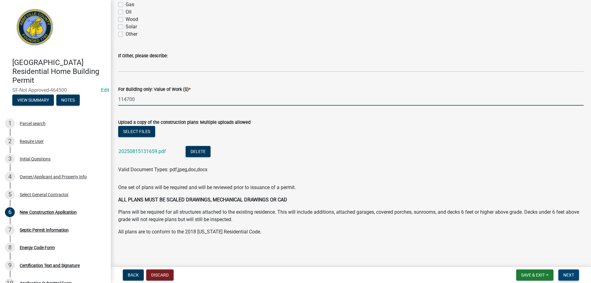
type input "114700"
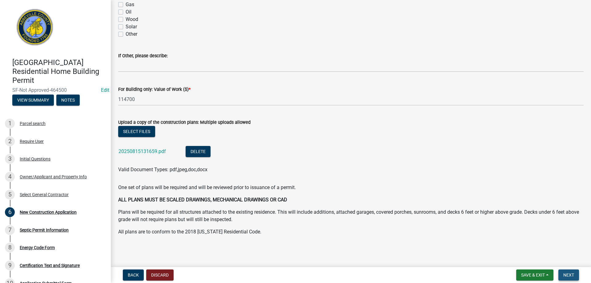
click at [572, 274] on span "Next" at bounding box center [568, 274] width 11 height 5
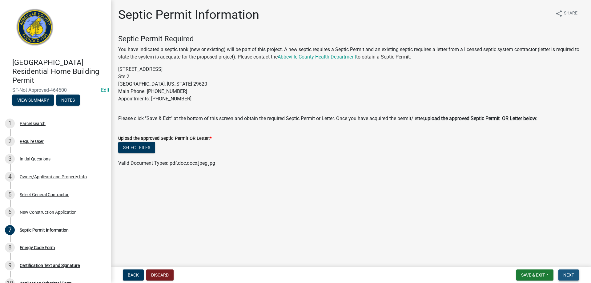
click at [576, 276] on button "Next" at bounding box center [569, 274] width 21 height 11
click at [32, 195] on div "Select General Contractor" at bounding box center [44, 194] width 49 height 4
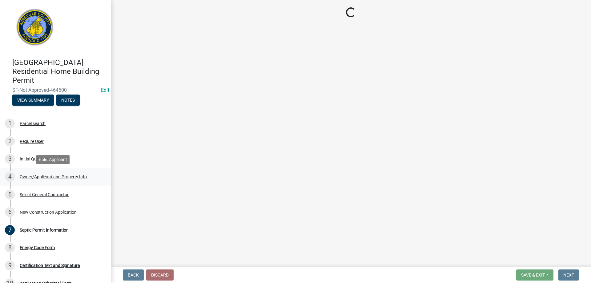
click at [30, 177] on div "Owner/Applicant and Property Info" at bounding box center [53, 177] width 67 height 4
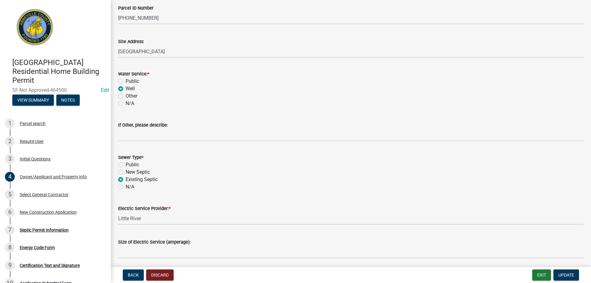
scroll to position [339, 0]
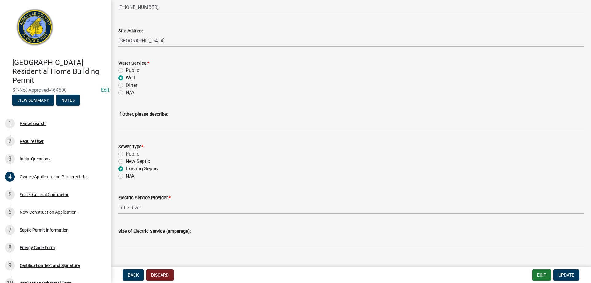
click at [126, 177] on label "N/A" at bounding box center [130, 175] width 9 height 7
click at [126, 176] on input "N/A" at bounding box center [128, 174] width 4 height 4
radio input "true"
click at [574, 276] on span "Update" at bounding box center [567, 274] width 16 height 5
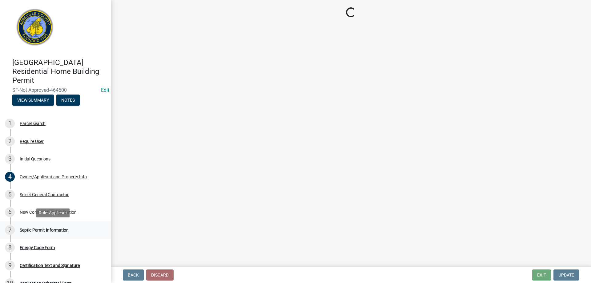
click at [53, 229] on div "Septic Permit Information" at bounding box center [44, 230] width 49 height 4
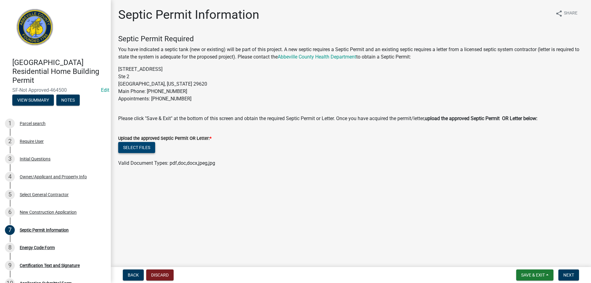
click at [134, 145] on button "Select files" at bounding box center [136, 147] width 37 height 11
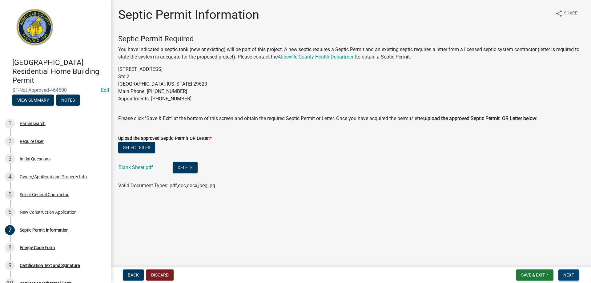
click at [560, 276] on button "Next" at bounding box center [569, 274] width 21 height 11
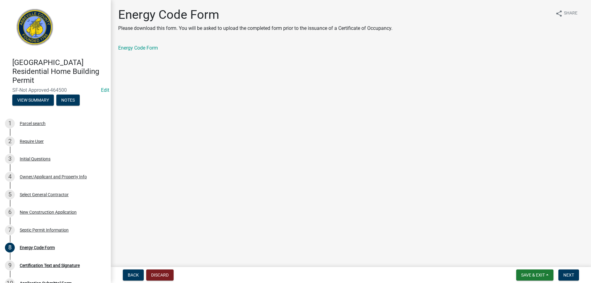
click at [587, 276] on nav "Back Discard Save & Exit Save Save & Exit Next" at bounding box center [351, 275] width 480 height 16
click at [572, 275] on span "Next" at bounding box center [568, 274] width 11 height 5
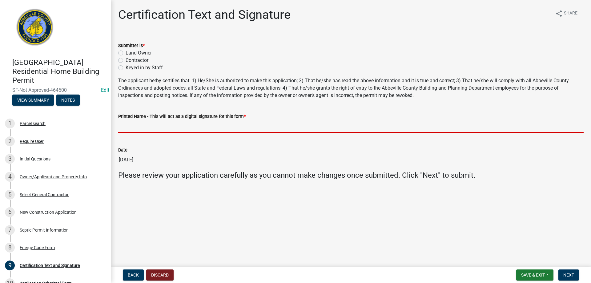
drag, startPoint x: 180, startPoint y: 126, endPoint x: 190, endPoint y: 124, distance: 10.3
click at [190, 124] on input "Printed Name - This will act as a digital signature for this form *" at bounding box center [351, 126] width 466 height 13
click at [126, 67] on label "Keyed in by Staff" at bounding box center [144, 67] width 37 height 7
click at [126, 67] on input "Keyed in by Staff" at bounding box center [128, 66] width 4 height 4
radio input "true"
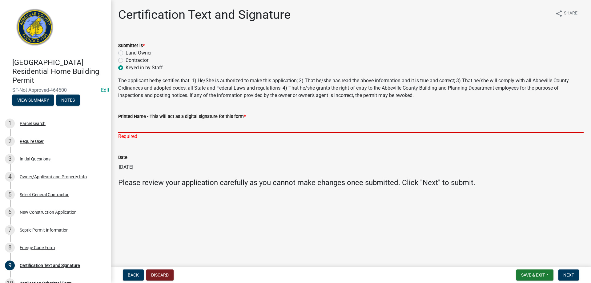
click at [159, 127] on input "Printed Name - This will act as a digital signature for this form *" at bounding box center [351, 126] width 466 height 13
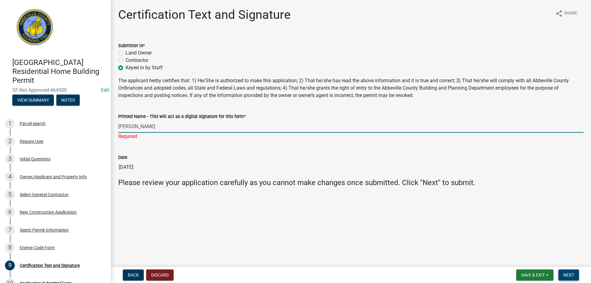
type input "Greg Graber"
click at [570, 274] on span "Next" at bounding box center [568, 274] width 11 height 5
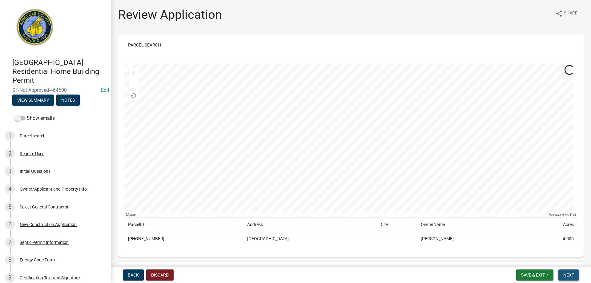
click at [567, 273] on span "Next" at bounding box center [568, 274] width 11 height 5
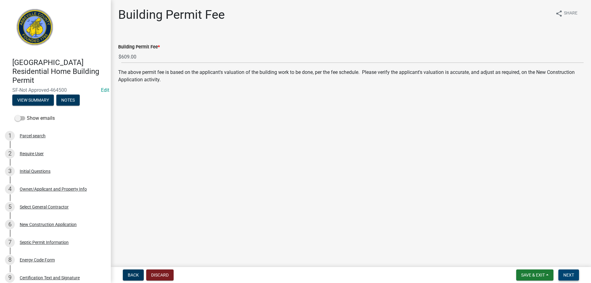
click at [577, 274] on button "Next" at bounding box center [569, 274] width 21 height 11
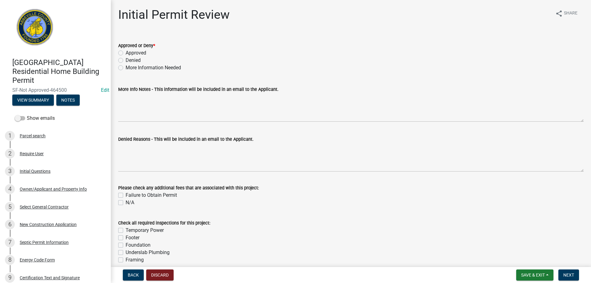
click at [126, 53] on label "Approved" at bounding box center [136, 52] width 21 height 7
click at [126, 53] on input "Approved" at bounding box center [128, 51] width 4 height 4
radio input "true"
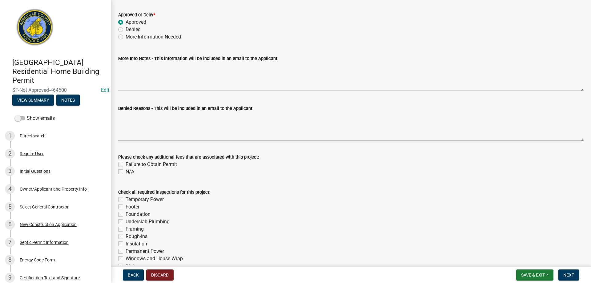
scroll to position [62, 0]
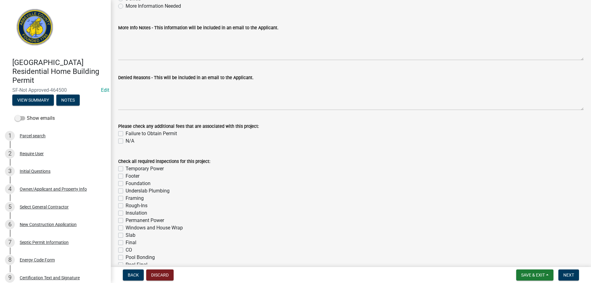
click at [126, 176] on label "Footer" at bounding box center [133, 175] width 14 height 7
click at [126, 176] on input "Footer" at bounding box center [128, 174] width 4 height 4
checkbox input "true"
checkbox input "false"
checkbox input "true"
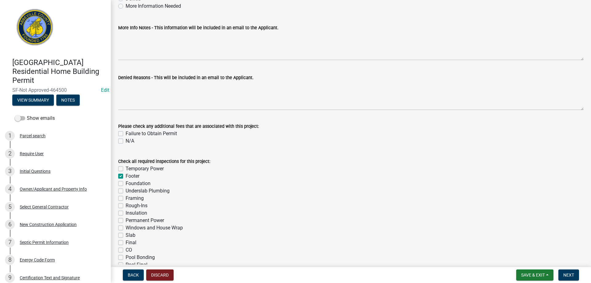
checkbox input "false"
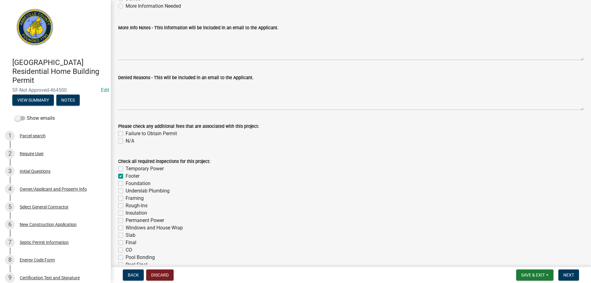
checkbox input "false"
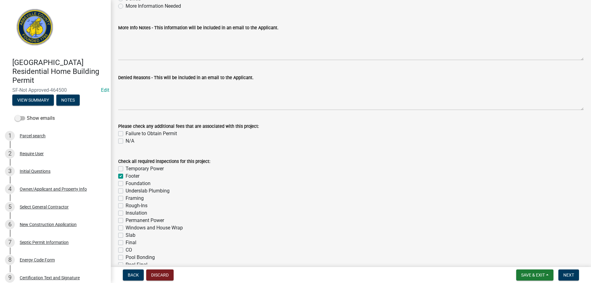
checkbox input "false"
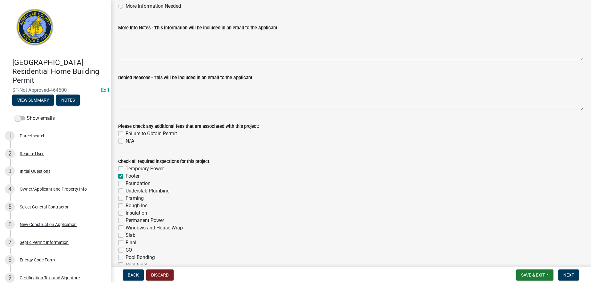
click at [121, 186] on div "Foundation" at bounding box center [351, 183] width 466 height 7
click at [126, 185] on label "Foundation" at bounding box center [138, 183] width 25 height 7
click at [126, 184] on input "Foundation" at bounding box center [128, 182] width 4 height 4
checkbox input "true"
checkbox input "false"
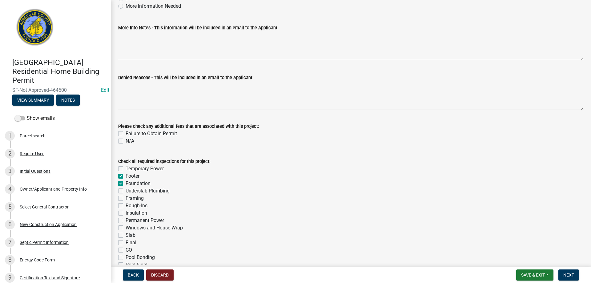
checkbox input "true"
checkbox input "false"
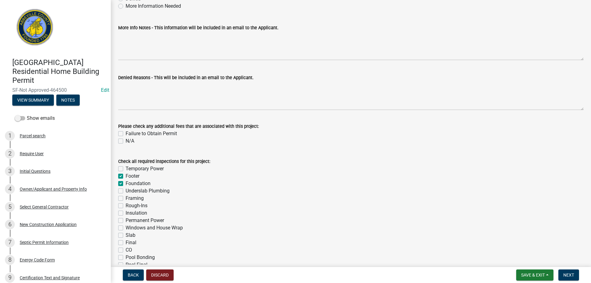
checkbox input "false"
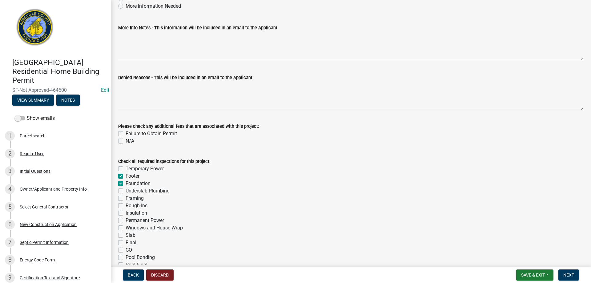
checkbox input "false"
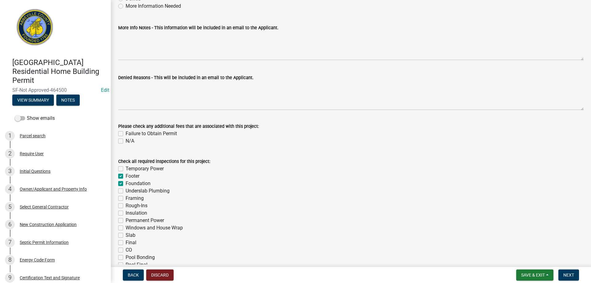
checkbox input "false"
click at [126, 200] on label "Framing" at bounding box center [135, 198] width 18 height 7
click at [126, 199] on input "Framing" at bounding box center [128, 197] width 4 height 4
checkbox input "true"
checkbox input "false"
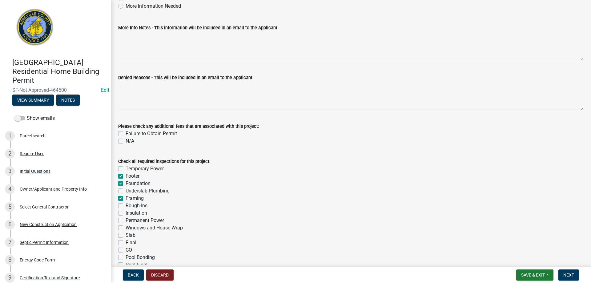
checkbox input "true"
checkbox input "false"
checkbox input "true"
checkbox input "false"
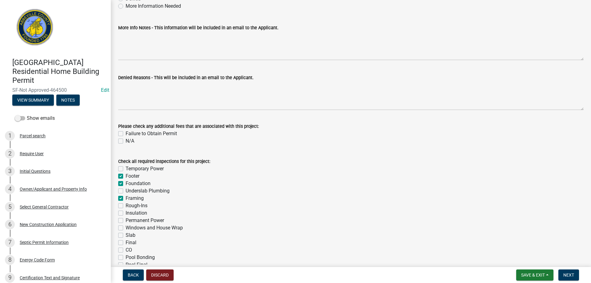
checkbox input "false"
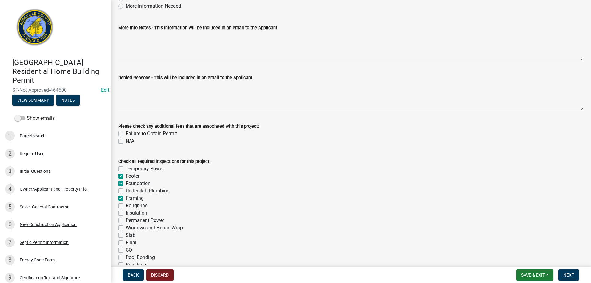
checkbox input "false"
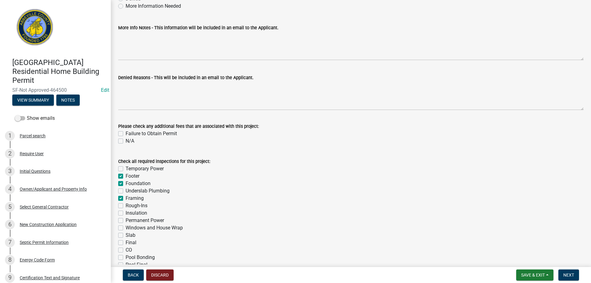
checkbox input "false"
click at [126, 206] on label "Rough-Ins" at bounding box center [137, 205] width 22 height 7
click at [126, 206] on input "Rough-Ins" at bounding box center [128, 204] width 4 height 4
checkbox input "true"
checkbox input "false"
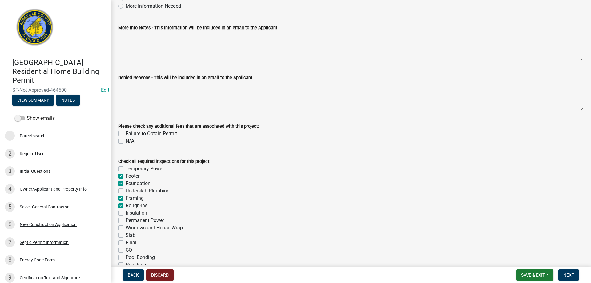
checkbox input "true"
checkbox input "false"
checkbox input "true"
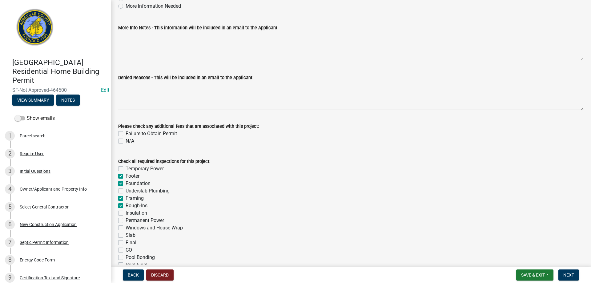
checkbox input "false"
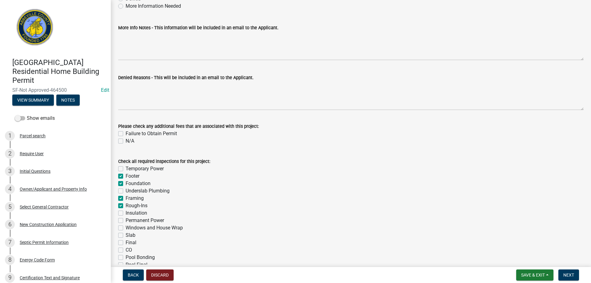
checkbox input "false"
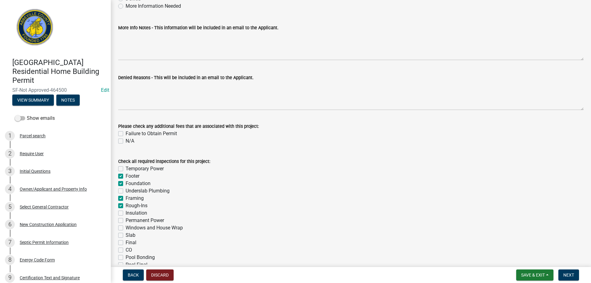
checkbox input "false"
click at [126, 215] on label "Insulation" at bounding box center [137, 212] width 22 height 7
click at [126, 213] on input "Insulation" at bounding box center [128, 211] width 4 height 4
checkbox input "true"
checkbox input "false"
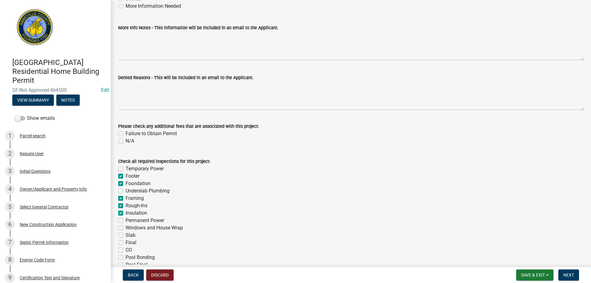
checkbox input "true"
checkbox input "false"
checkbox input "true"
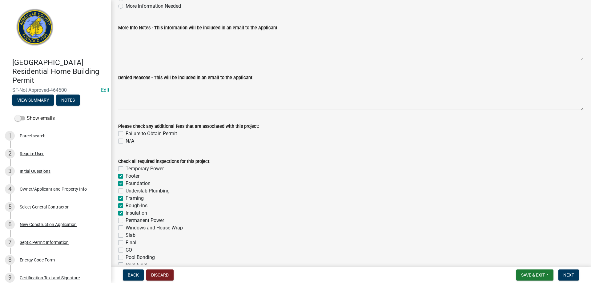
checkbox input "true"
checkbox input "false"
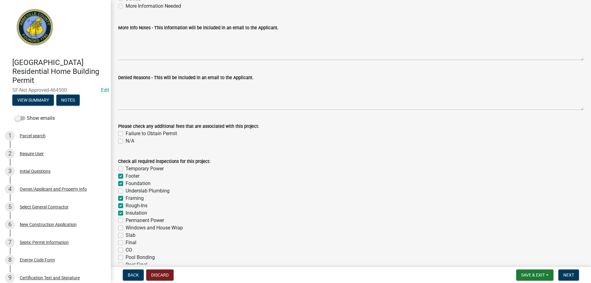
checkbox input "false"
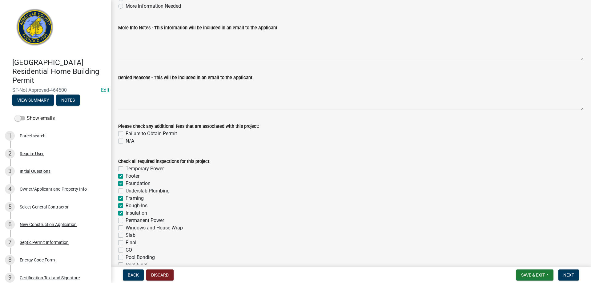
checkbox input "false"
click at [126, 235] on label "Slab" at bounding box center [131, 235] width 10 height 7
click at [126, 235] on input "Slab" at bounding box center [128, 234] width 4 height 4
checkbox input "true"
checkbox input "false"
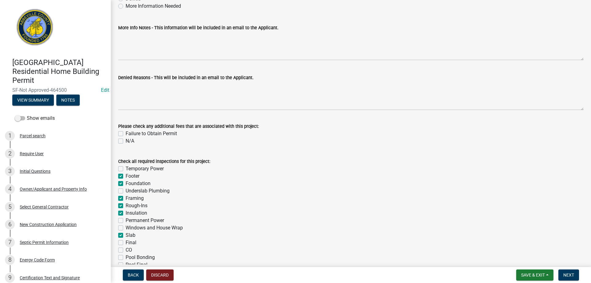
checkbox input "true"
checkbox input "false"
checkbox input "true"
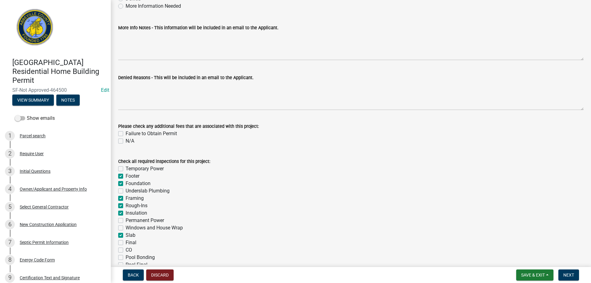
checkbox input "true"
checkbox input "false"
checkbox input "true"
checkbox input "false"
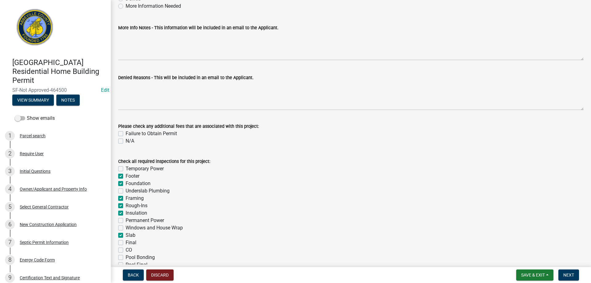
checkbox input "false"
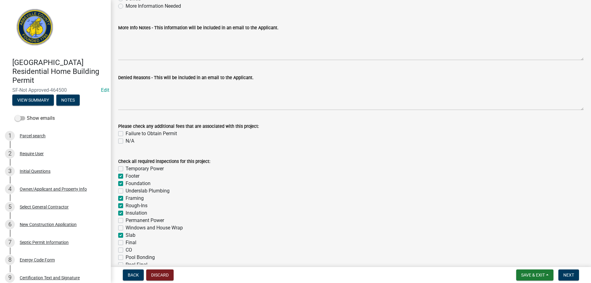
checkbox input "false"
click at [126, 235] on label "Slab" at bounding box center [131, 235] width 10 height 7
click at [126, 235] on input "Slab" at bounding box center [128, 234] width 4 height 4
checkbox input "false"
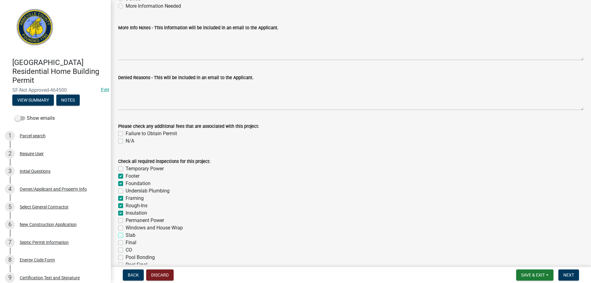
checkbox input "true"
checkbox input "false"
checkbox input "true"
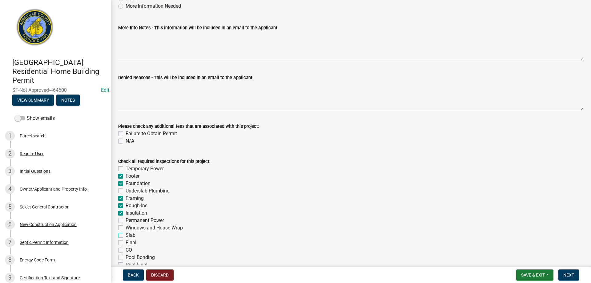
checkbox input "true"
checkbox input "false"
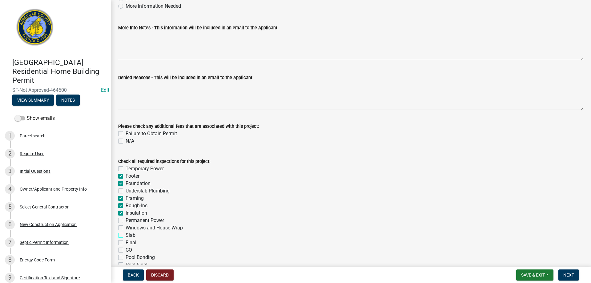
checkbox input "false"
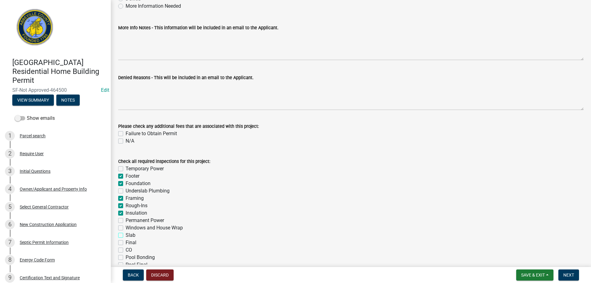
checkbox input "false"
click at [126, 241] on label "Final" at bounding box center [131, 242] width 11 height 7
click at [126, 241] on input "Final" at bounding box center [128, 241] width 4 height 4
checkbox input "true"
checkbox input "false"
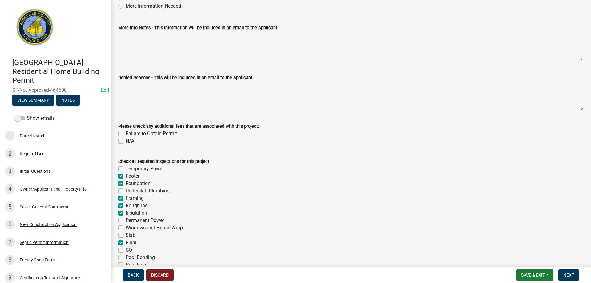
checkbox input "true"
checkbox input "false"
checkbox input "true"
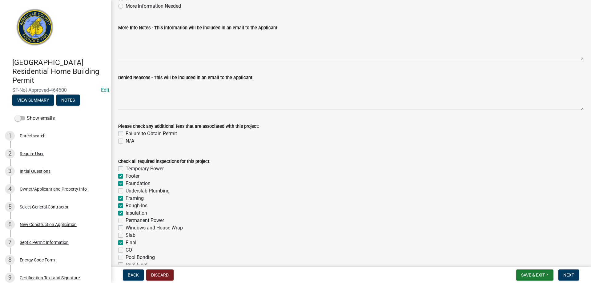
checkbox input "true"
checkbox input "false"
checkbox input "true"
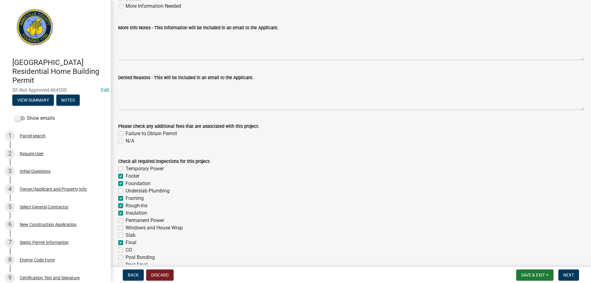
checkbox input "false"
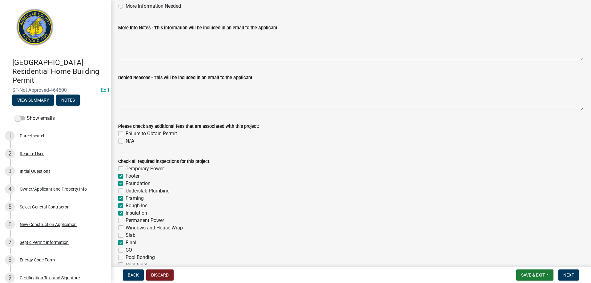
checkbox input "false"
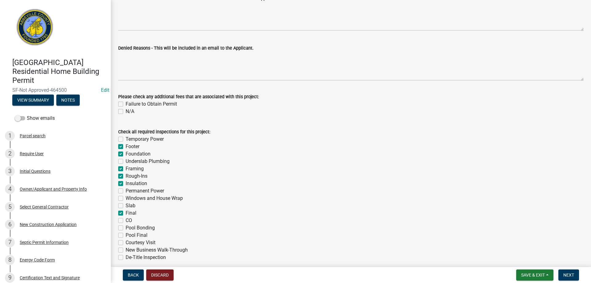
scroll to position [152, 0]
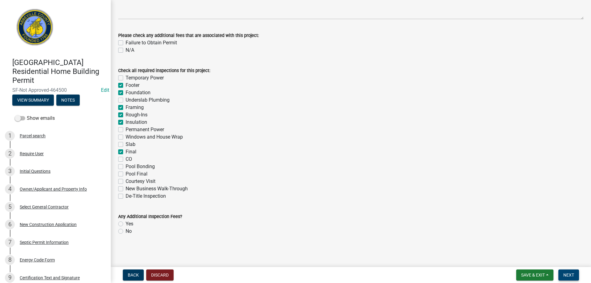
click at [568, 274] on span "Next" at bounding box center [568, 274] width 11 height 5
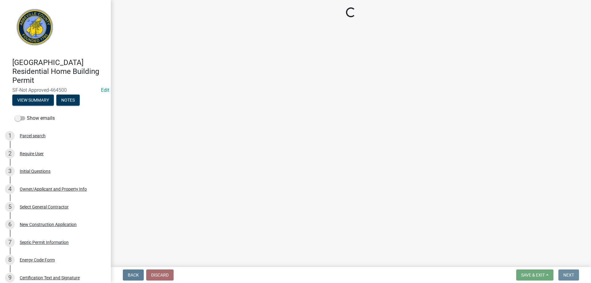
scroll to position [0, 0]
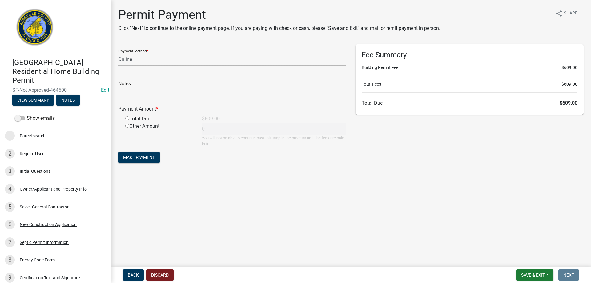
click at [130, 61] on select "Credit Card POS Check Cash Online" at bounding box center [232, 59] width 228 height 13
select select "0: 2"
click at [118, 53] on select "Credit Card POS Check Cash Online" at bounding box center [232, 59] width 228 height 13
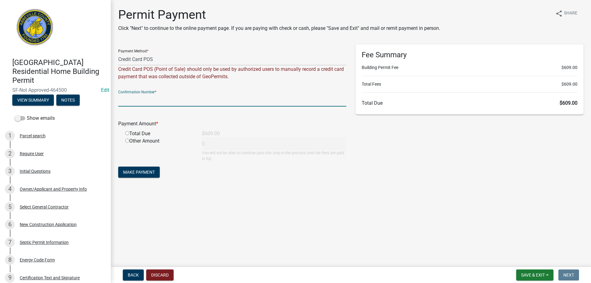
click at [136, 101] on input "text" at bounding box center [232, 100] width 228 height 13
type input "Square"
click at [142, 136] on div "Total Due" at bounding box center [159, 133] width 77 height 7
click at [129, 135] on div "Total Due" at bounding box center [159, 133] width 77 height 7
click at [127, 135] on input "radio" at bounding box center [127, 133] width 4 height 4
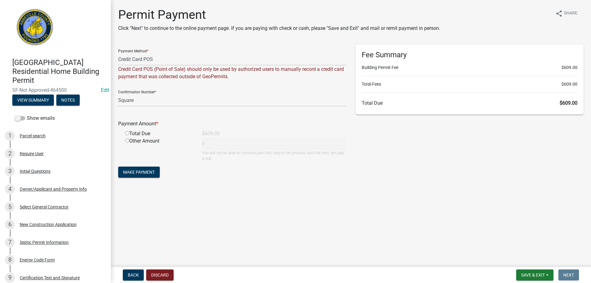
radio input "true"
type input "609"
click at [142, 170] on span "Make Payment" at bounding box center [139, 172] width 32 height 5
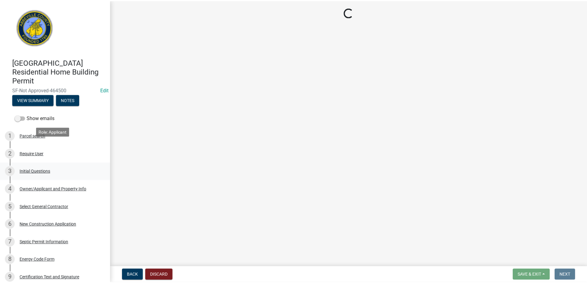
scroll to position [154, 0]
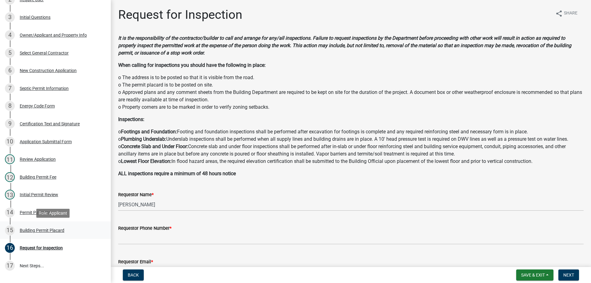
click at [38, 230] on div "Building Permit Placard" at bounding box center [42, 230] width 45 height 4
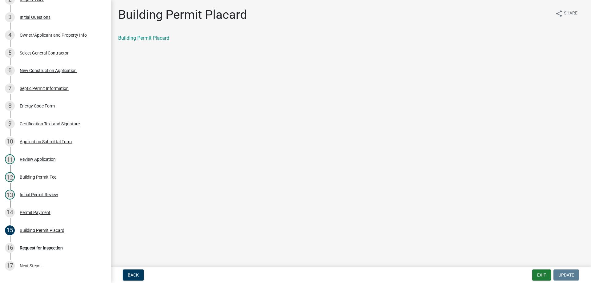
click at [153, 42] on div "Building Permit Placard" at bounding box center [351, 40] width 475 height 12
click at [152, 39] on link "Building Permit Placard" at bounding box center [143, 38] width 51 height 6
click at [31, 213] on div "Permit Payment" at bounding box center [35, 212] width 31 height 4
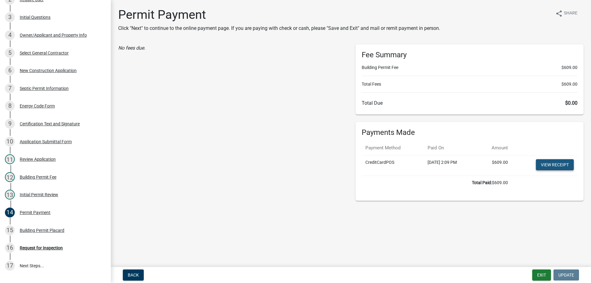
click at [551, 166] on link "View receipt" at bounding box center [555, 164] width 38 height 11
click at [542, 275] on button "Exit" at bounding box center [541, 274] width 19 height 11
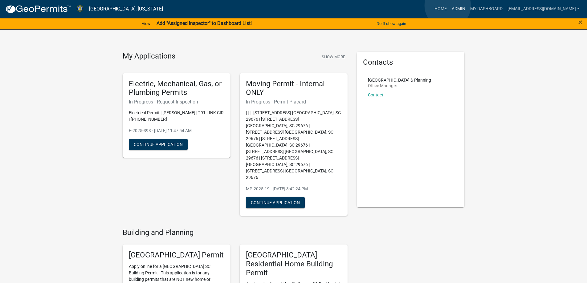
click at [449, 6] on link "Admin" at bounding box center [458, 9] width 18 height 12
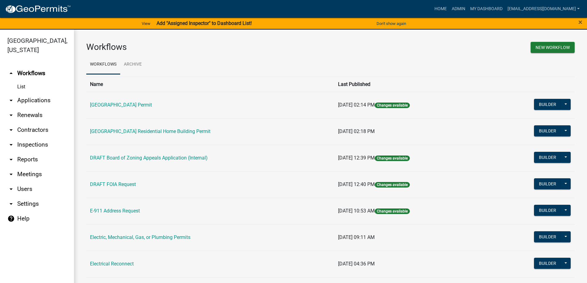
click at [44, 103] on link "arrow_drop_down Applications" at bounding box center [37, 100] width 74 height 15
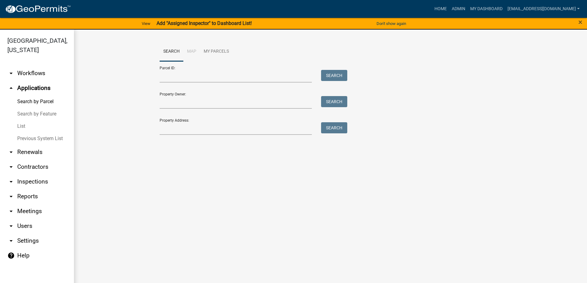
click at [27, 126] on link "List" at bounding box center [37, 126] width 74 height 12
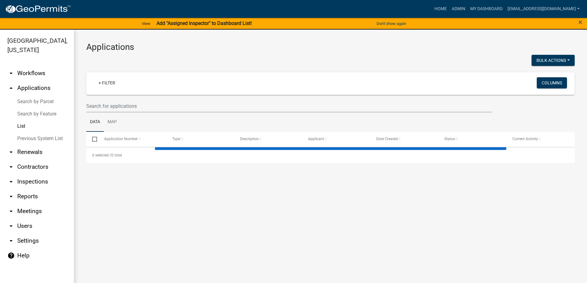
select select "3: 100"
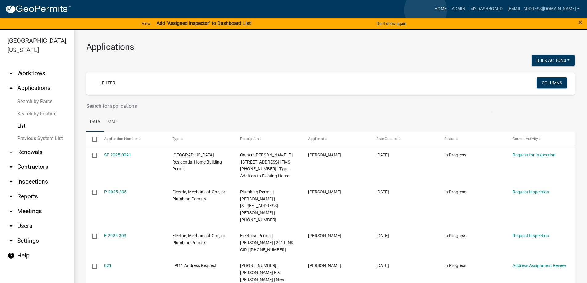
click at [432, 10] on link "Home" at bounding box center [440, 9] width 17 height 12
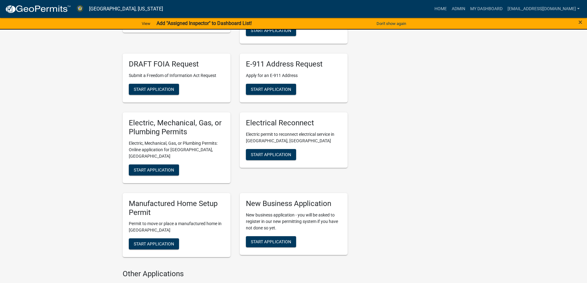
scroll to position [308, 0]
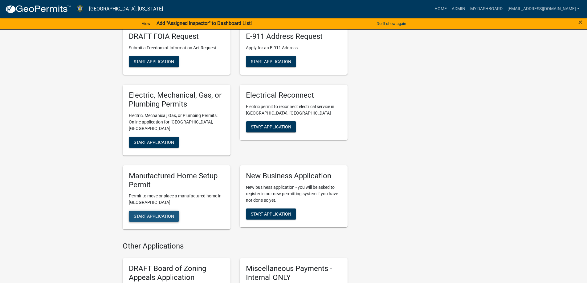
click at [160, 214] on span "Start Application" at bounding box center [154, 216] width 40 height 5
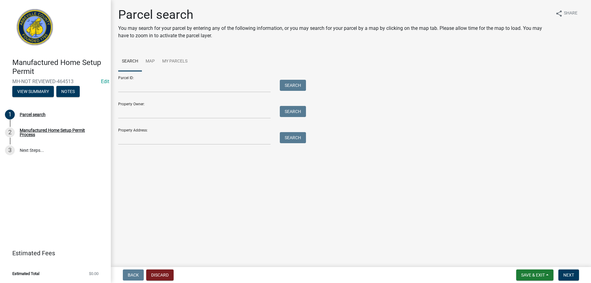
click at [161, 79] on div "Parcel ID: Search" at bounding box center [210, 81] width 185 height 21
click at [155, 85] on input "Parcel ID:" at bounding box center [194, 86] width 152 height 13
click at [134, 85] on input "Parcel ID:" at bounding box center [194, 86] width 152 height 13
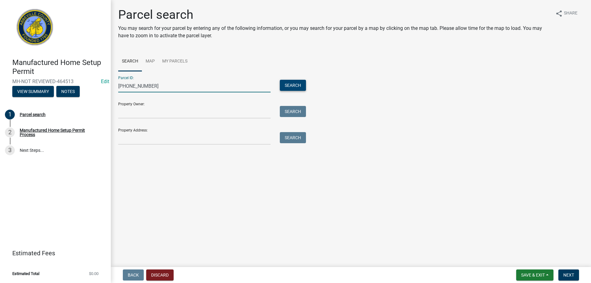
type input "110-00-00-028"
click at [289, 86] on button "Search" at bounding box center [293, 85] width 26 height 11
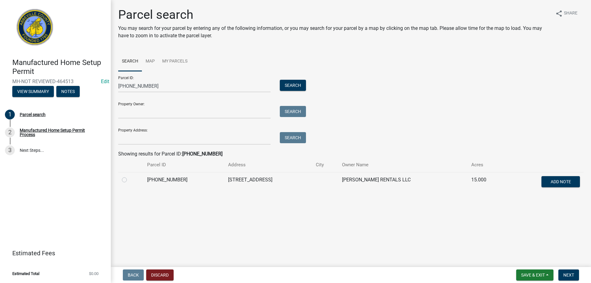
click at [129, 176] on label at bounding box center [129, 176] width 0 height 0
click at [129, 179] on input "radio" at bounding box center [131, 178] width 4 height 4
radio input "true"
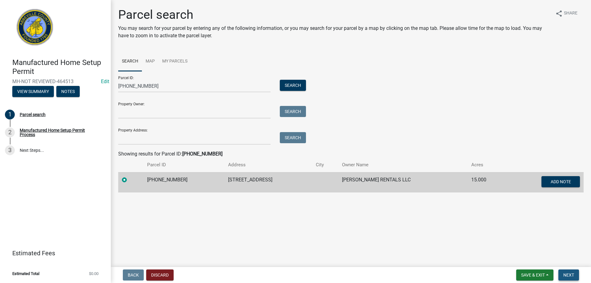
click at [566, 273] on span "Next" at bounding box center [568, 274] width 11 height 5
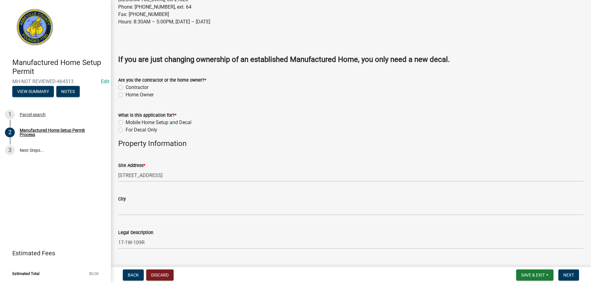
scroll to position [185, 0]
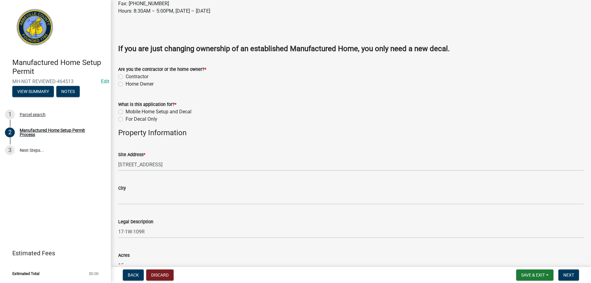
click at [126, 77] on label "Contractor" at bounding box center [137, 76] width 23 height 7
click at [126, 77] on input "Contractor" at bounding box center [128, 75] width 4 height 4
click at [126, 111] on label "Mobile Home Setup and Decal" at bounding box center [159, 111] width 66 height 7
click at [126, 111] on input "Mobile Home Setup and Decal" at bounding box center [128, 110] width 4 height 4
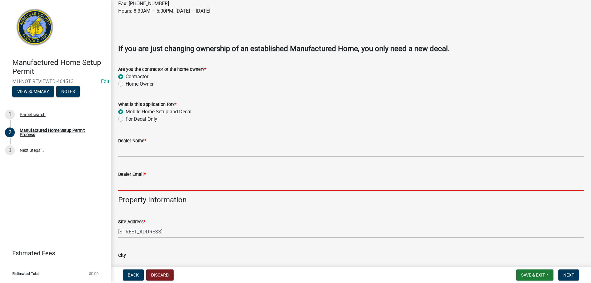
drag, startPoint x: 123, startPoint y: 188, endPoint x: 112, endPoint y: 187, distance: 11.5
click at [112, 187] on div "Manufactured Home Setup Permit Process share Share Manufactured Home Informatio…" at bounding box center [351, 170] width 480 height 694
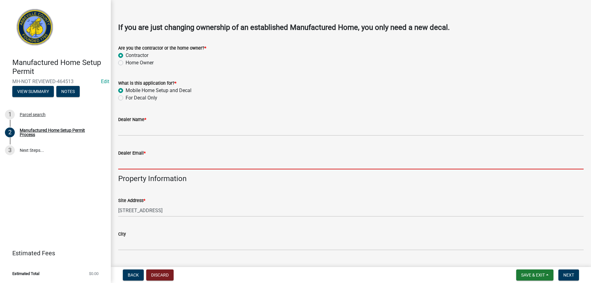
scroll to position [216, 0]
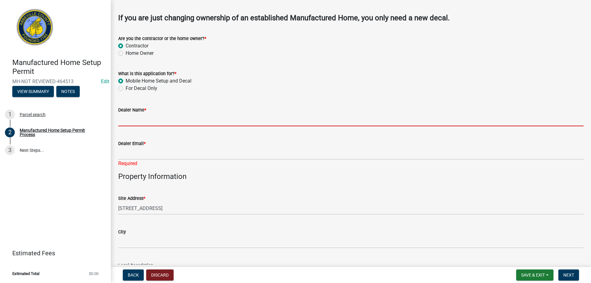
click at [137, 119] on input "Dealer Name *" at bounding box center [351, 120] width 466 height 13
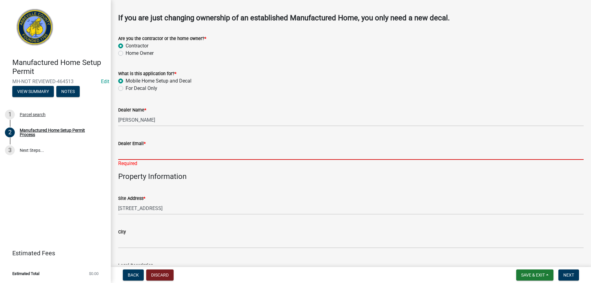
click at [163, 155] on input "Dealer Email *" at bounding box center [351, 153] width 466 height 13
click at [152, 149] on input "Dealer Email *" at bounding box center [351, 153] width 466 height 13
click at [166, 155] on input "Dealer Email *" at bounding box center [351, 153] width 466 height 13
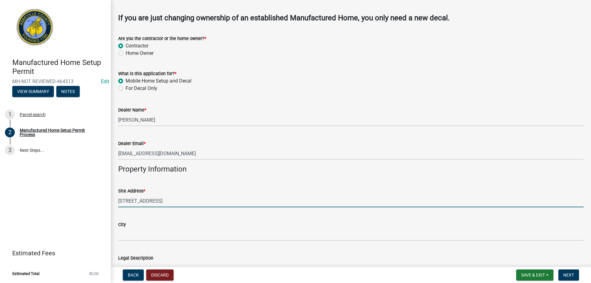
click at [122, 208] on wm-data-entity-input "Site Address * 12 DURHAM RD" at bounding box center [351, 196] width 466 height 34
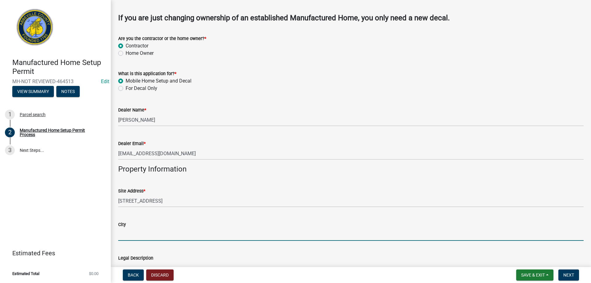
click at [132, 231] on input "City" at bounding box center [351, 234] width 466 height 13
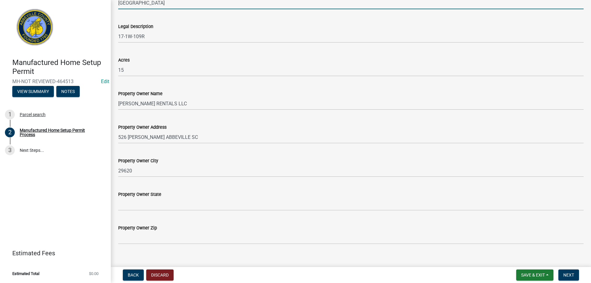
scroll to position [456, 0]
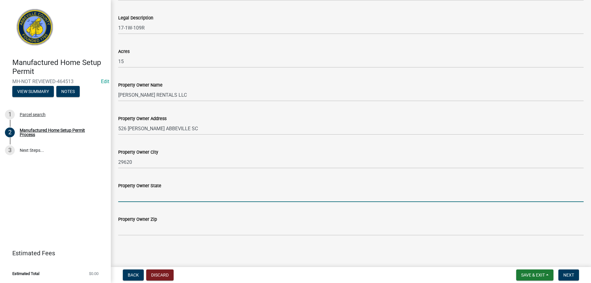
click at [159, 197] on input "Property Owner State" at bounding box center [351, 195] width 466 height 13
click at [571, 275] on span "Next" at bounding box center [568, 274] width 11 height 5
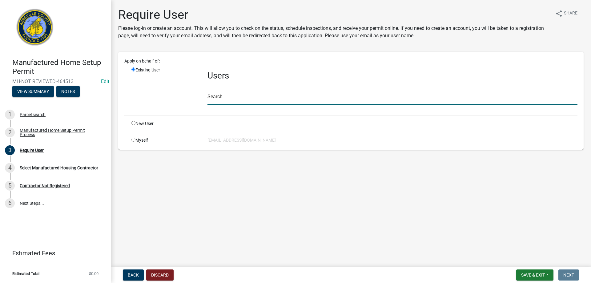
click at [238, 101] on input "text" at bounding box center [393, 98] width 370 height 13
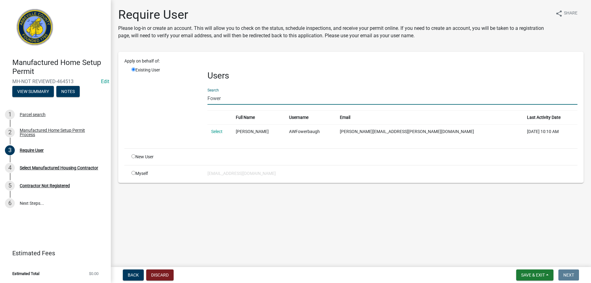
click at [215, 99] on input "Fower" at bounding box center [393, 98] width 370 height 13
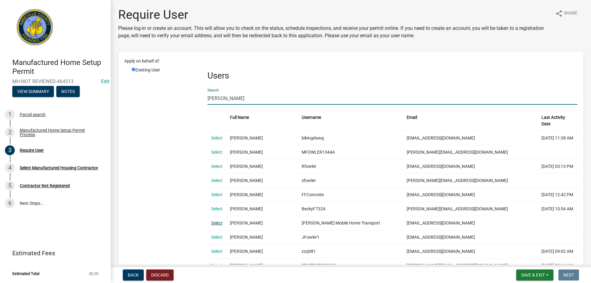
click at [214, 220] on link "Select" at bounding box center [216, 222] width 11 height 5
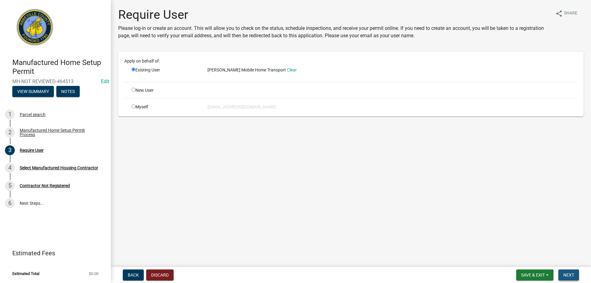
click at [576, 279] on button "Next" at bounding box center [569, 274] width 21 height 11
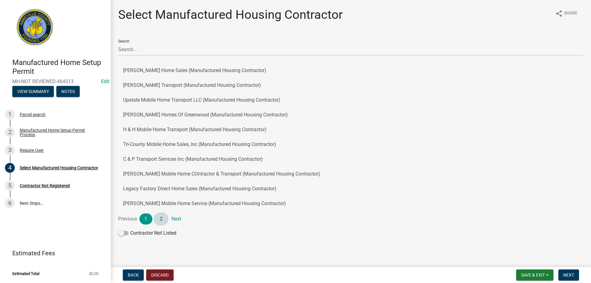
click at [160, 218] on link "2" at bounding box center [161, 218] width 13 height 11
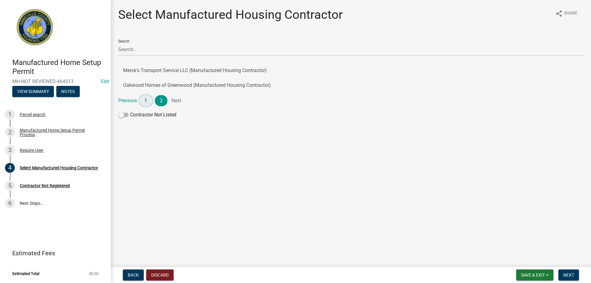
click at [142, 102] on link "1" at bounding box center [145, 100] width 13 height 11
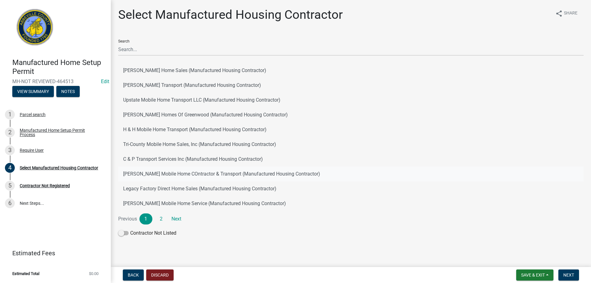
click at [139, 174] on button "Fowler's Mobile Home COntractor & Transport (Manufactured Housing Contractor)" at bounding box center [351, 174] width 466 height 15
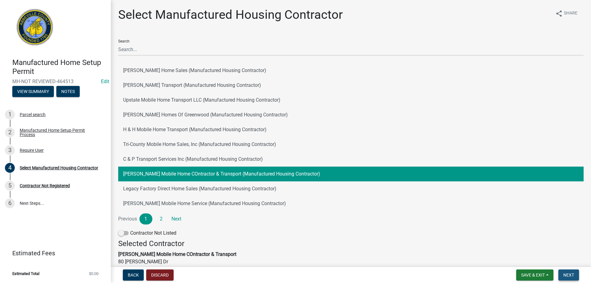
click at [572, 278] on button "Next" at bounding box center [569, 274] width 21 height 11
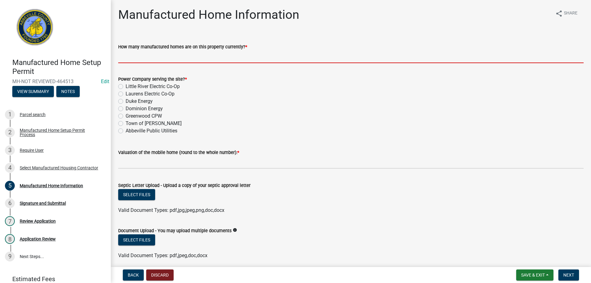
click at [162, 57] on input "How many manufactured homes are on this property currently? *" at bounding box center [351, 56] width 466 height 13
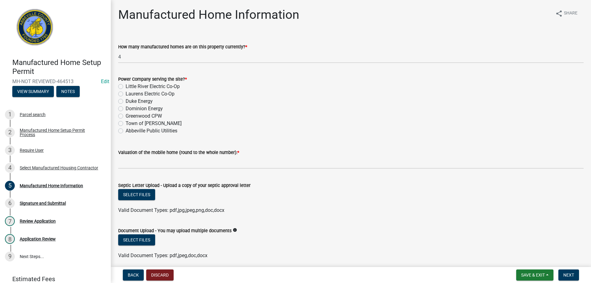
click at [118, 85] on div "Power Company serving the site? * Little River Electric Co-Op Laurens Electric …" at bounding box center [351, 101] width 475 height 67
click at [126, 87] on label "Little River Electric Co-Op" at bounding box center [153, 86] width 54 height 7
click at [126, 87] on input "Little River Electric Co-Op" at bounding box center [128, 85] width 4 height 4
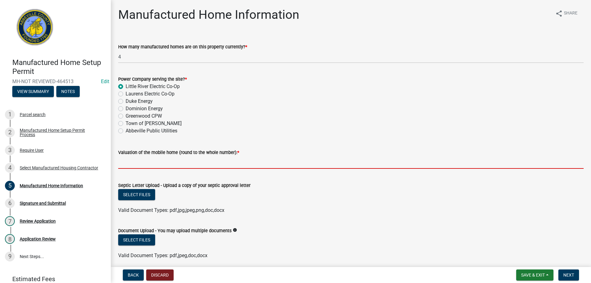
click at [135, 168] on input "text" at bounding box center [351, 162] width 466 height 13
click at [136, 194] on form "Septic Letter Upload - Upload a copy of your septic approval letter Select file…" at bounding box center [351, 194] width 466 height 40
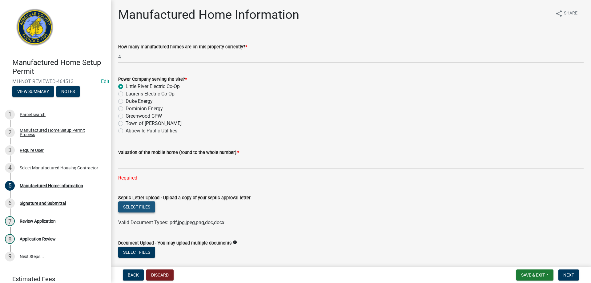
click at [135, 211] on button "Select files" at bounding box center [136, 206] width 37 height 11
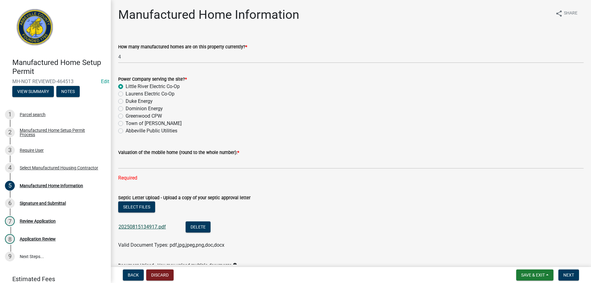
click at [150, 225] on link "20250815134917.pdf" at bounding box center [142, 227] width 47 height 6
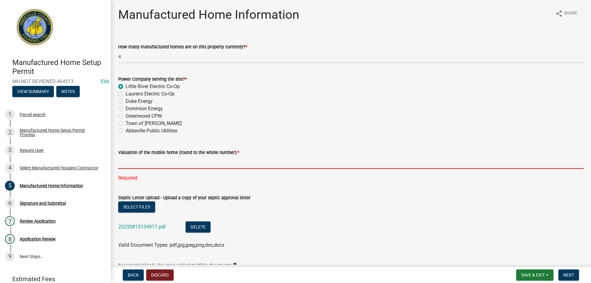
click at [161, 163] on input "text" at bounding box center [351, 162] width 466 height 13
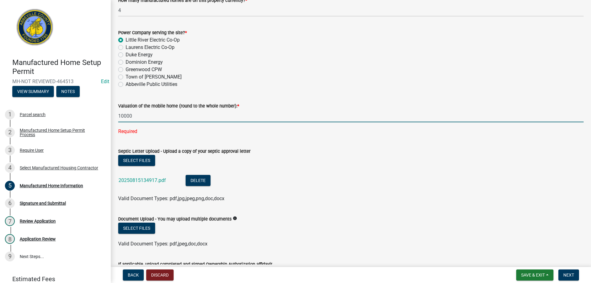
scroll to position [62, 0]
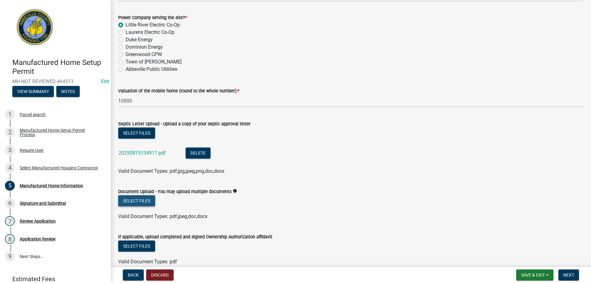
click at [127, 211] on wm-upload "Select files Valid Document Types: pdf,jpeg,doc,docx" at bounding box center [351, 207] width 466 height 25
click at [130, 204] on button "Select files" at bounding box center [136, 200] width 37 height 11
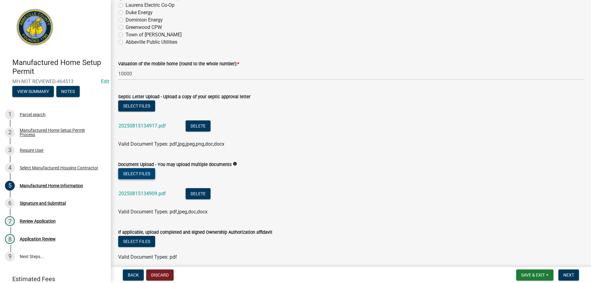
scroll to position [115, 0]
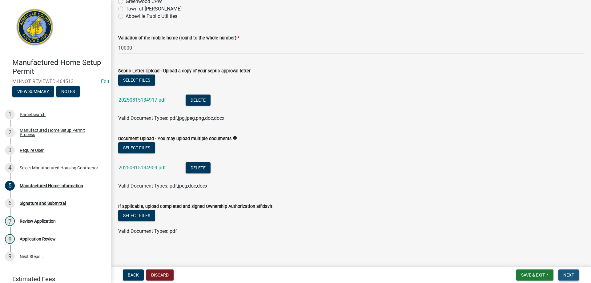
click at [569, 275] on span "Next" at bounding box center [568, 274] width 11 height 5
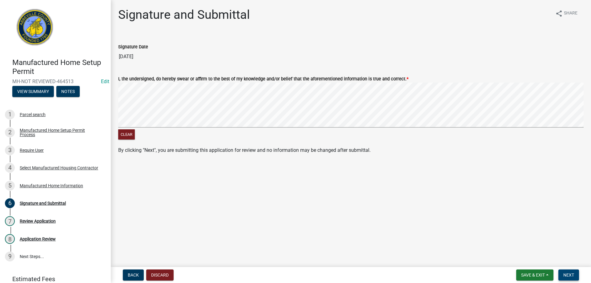
click at [569, 278] on button "Next" at bounding box center [569, 274] width 21 height 11
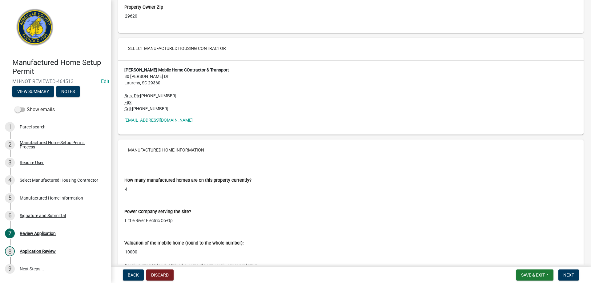
scroll to position [739, 0]
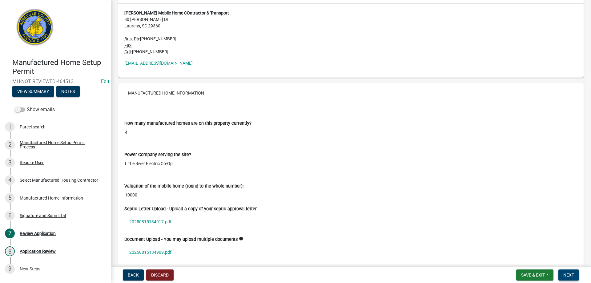
click at [574, 275] on span "Next" at bounding box center [568, 274] width 11 height 5
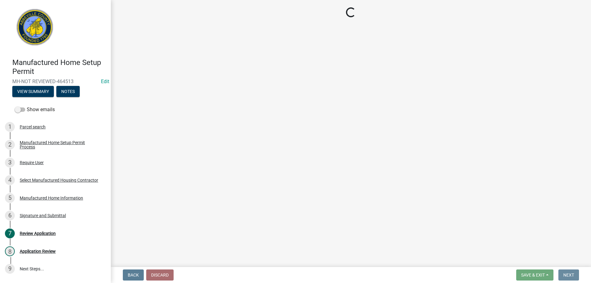
scroll to position [0, 0]
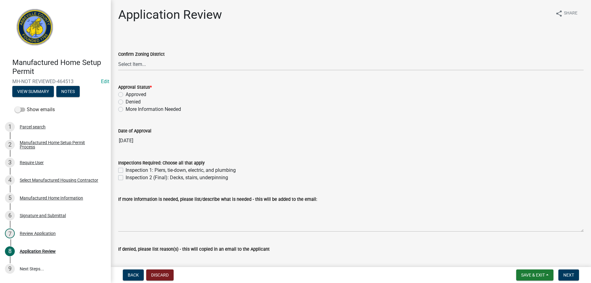
click at [126, 94] on label "Approved" at bounding box center [136, 94] width 21 height 7
click at [126, 94] on input "Approved" at bounding box center [128, 93] width 4 height 4
click at [126, 172] on label "Inspection 1: Piers, tie-down, electric, and plumbing" at bounding box center [181, 170] width 110 height 7
click at [126, 171] on input "Inspection 1: Piers, tie-down, electric, and plumbing" at bounding box center [128, 169] width 4 height 4
click at [121, 182] on wm-data-entity-input "Inspections Required: Choose all that apply Inspection 1: Piers, tie-down, elec…" at bounding box center [351, 169] width 466 height 35
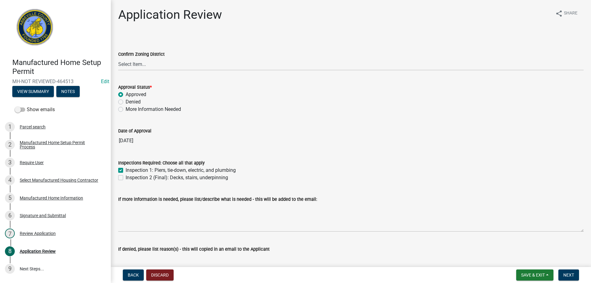
click at [126, 178] on label "Inspection 2 (Final): Decks, stairs, underpinning" at bounding box center [177, 177] width 103 height 7
click at [126, 178] on input "Inspection 2 (Final): Decks, stairs, underpinning" at bounding box center [128, 176] width 4 height 4
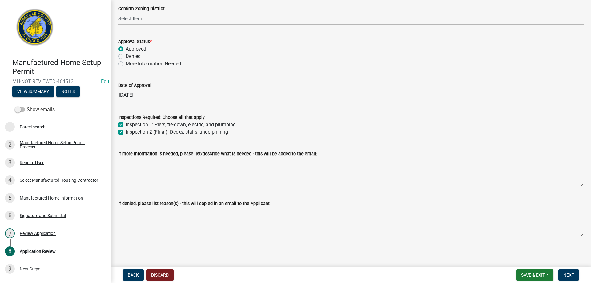
scroll to position [46, 0]
click at [565, 277] on span "Next" at bounding box center [568, 274] width 11 height 5
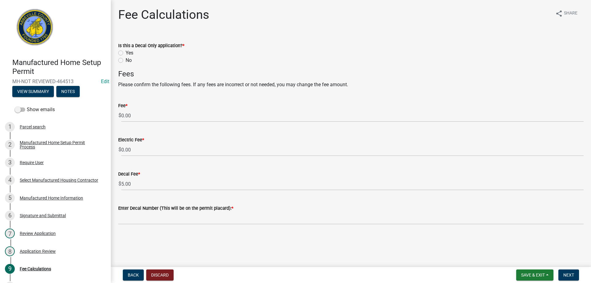
click at [126, 61] on label "No" at bounding box center [129, 60] width 6 height 7
click at [126, 61] on input "No" at bounding box center [128, 59] width 4 height 4
click at [23, 198] on div "Manufactured Home Information" at bounding box center [51, 198] width 63 height 4
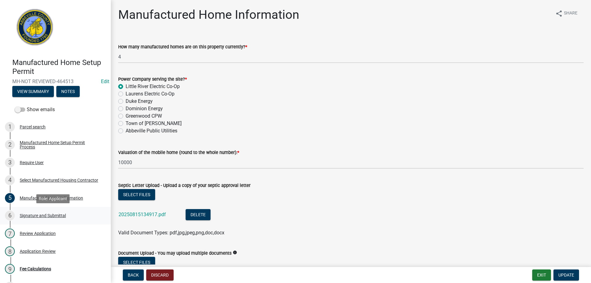
click at [28, 218] on div "Signature and Submittal" at bounding box center [43, 215] width 46 height 4
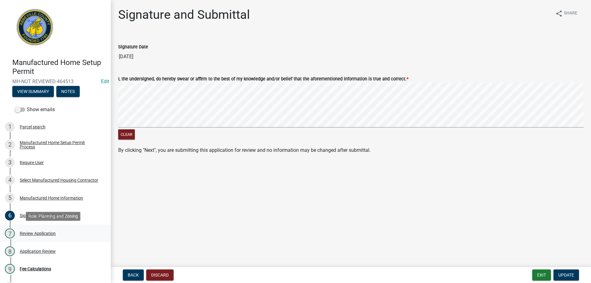
click at [32, 234] on div "Review Application" at bounding box center [38, 233] width 36 height 4
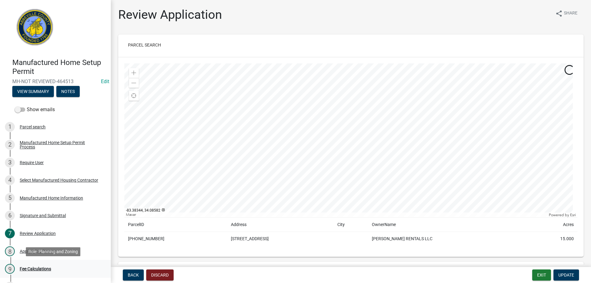
click at [35, 271] on div "Fee Calculations" at bounding box center [35, 269] width 31 height 4
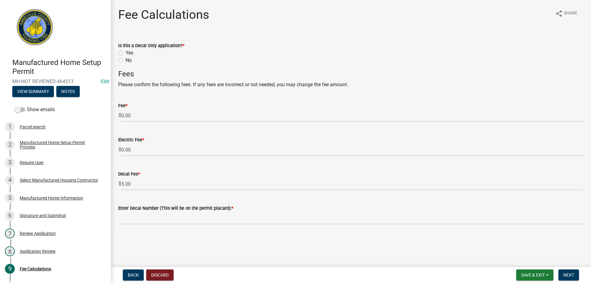
click at [126, 59] on label "No" at bounding box center [129, 60] width 6 height 7
click at [126, 59] on input "No" at bounding box center [128, 59] width 4 height 4
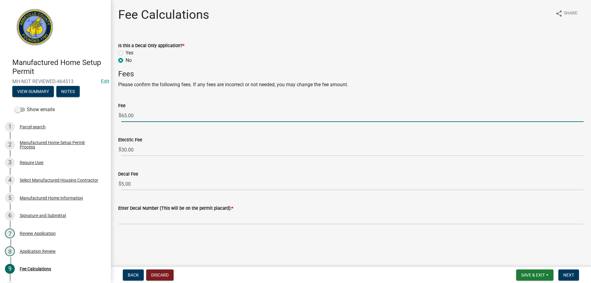
drag, startPoint x: 139, startPoint y: 114, endPoint x: 121, endPoint y: 114, distance: 17.5
click at [121, 114] on input "65.00" at bounding box center [352, 115] width 462 height 13
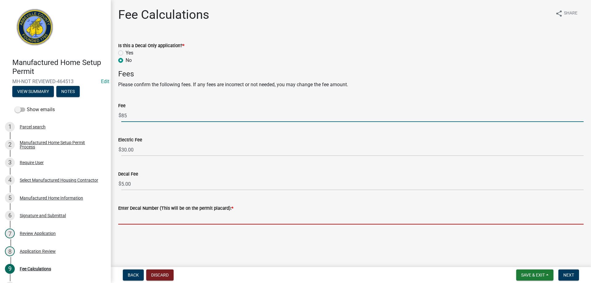
click at [191, 219] on input "Enter Decal Number (This will be on the permit placard): *" at bounding box center [351, 218] width 466 height 13
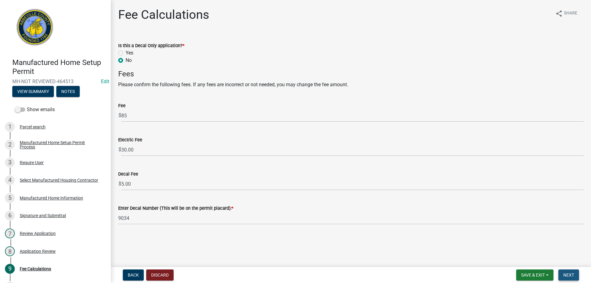
click at [573, 276] on span "Next" at bounding box center [568, 274] width 11 height 5
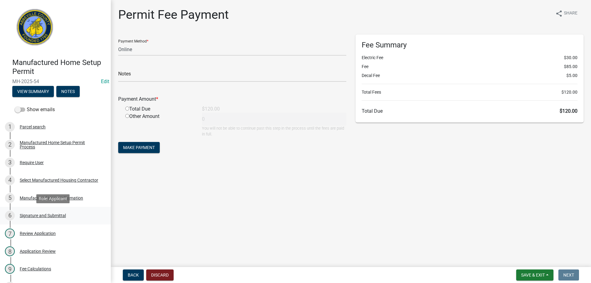
click at [54, 215] on div "Signature and Submittal" at bounding box center [43, 215] width 46 height 4
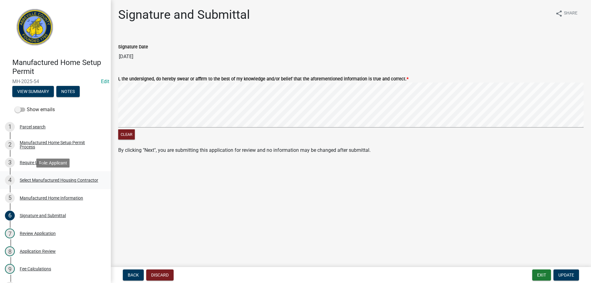
click at [38, 178] on div "Select Manufactured Housing Contractor" at bounding box center [59, 180] width 79 height 4
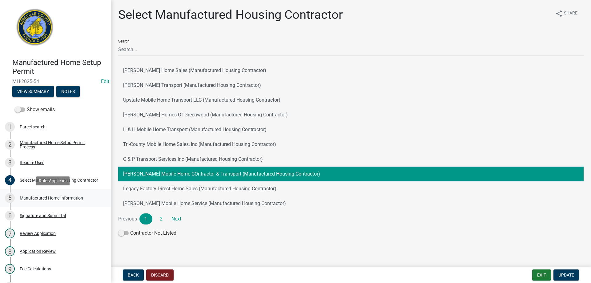
click at [37, 200] on div "Manufactured Home Information" at bounding box center [51, 198] width 63 height 4
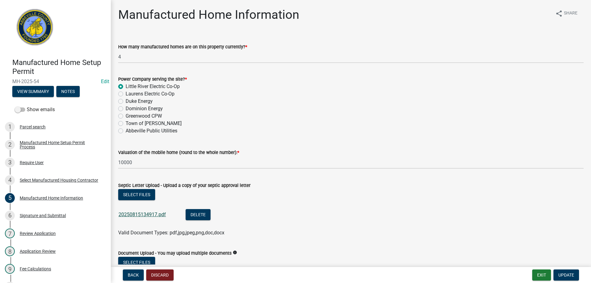
click at [150, 213] on link "20250815134917.pdf" at bounding box center [142, 215] width 47 height 6
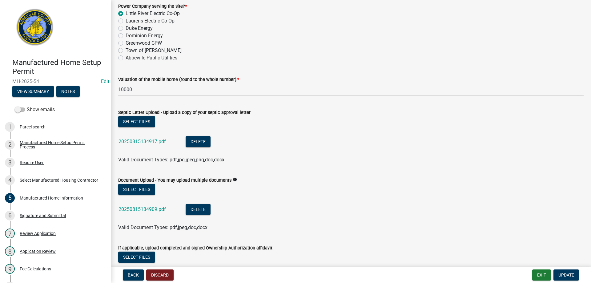
scroll to position [92, 0]
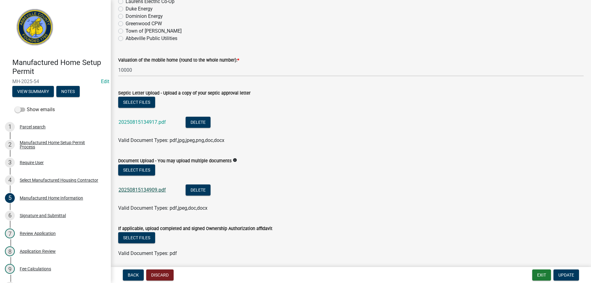
click at [136, 191] on link "20250815134909.pdf" at bounding box center [142, 190] width 47 height 6
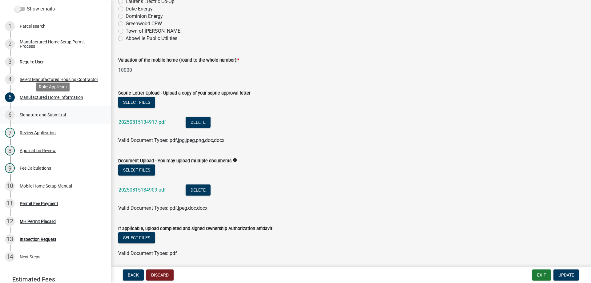
scroll to position [154, 0]
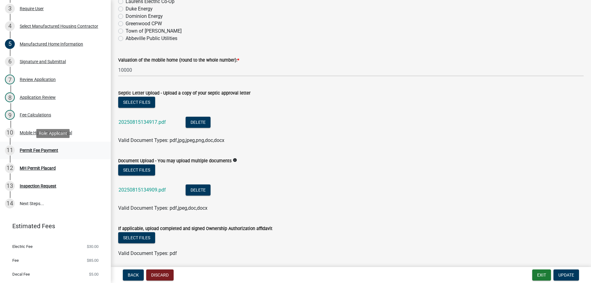
click at [27, 151] on div "Permit Fee Payment" at bounding box center [39, 150] width 38 height 4
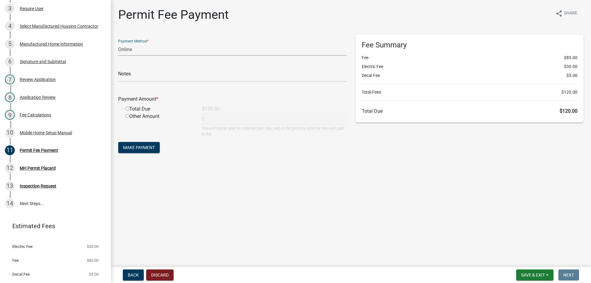
drag, startPoint x: 177, startPoint y: 50, endPoint x: 177, endPoint y: 55, distance: 5.5
click at [177, 50] on select "Credit Card POS Check Cash Online" at bounding box center [232, 49] width 228 height 13
click at [118, 43] on select "Credit Card POS Check Cash Online" at bounding box center [232, 49] width 228 height 13
click at [127, 109] on input "radio" at bounding box center [127, 109] width 4 height 4
click at [146, 147] on span "Make Payment" at bounding box center [139, 147] width 32 height 5
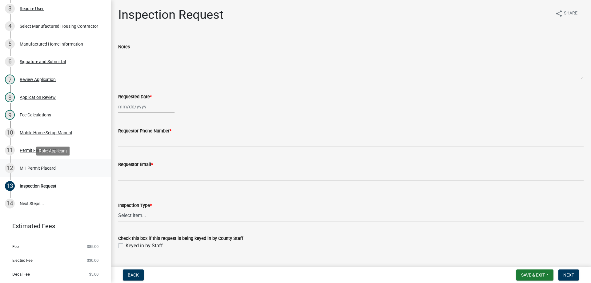
click at [31, 168] on div "MH Permit Placard" at bounding box center [38, 168] width 36 height 4
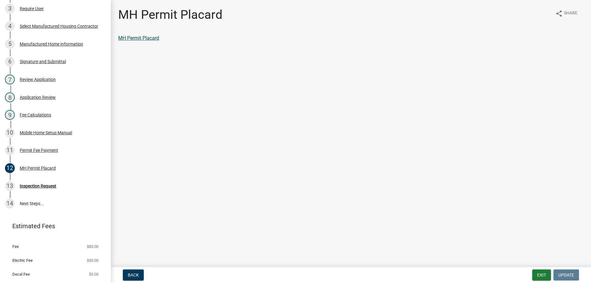
click at [144, 40] on link "MH Permit Placard" at bounding box center [138, 38] width 41 height 6
click at [30, 154] on div "11 Permit Fee Payment" at bounding box center [53, 150] width 96 height 10
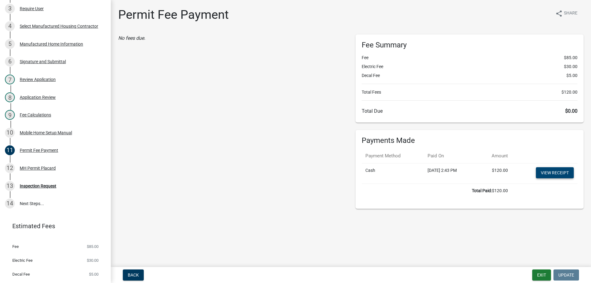
click at [539, 174] on link "View receipt" at bounding box center [555, 172] width 38 height 11
drag, startPoint x: 539, startPoint y: 277, endPoint x: 477, endPoint y: 245, distance: 69.0
click at [539, 277] on button "Exit" at bounding box center [541, 274] width 19 height 11
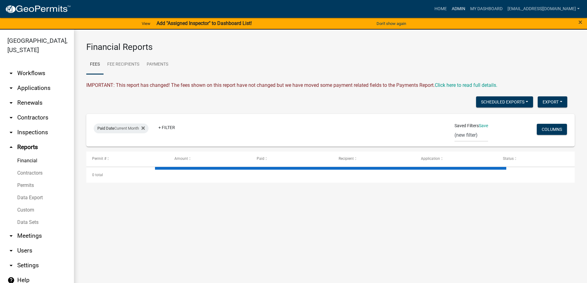
click at [449, 9] on link "Admin" at bounding box center [458, 9] width 18 height 12
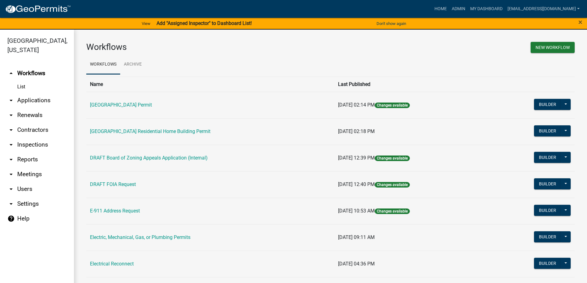
click at [41, 102] on link "arrow_drop_down Applications" at bounding box center [37, 100] width 74 height 15
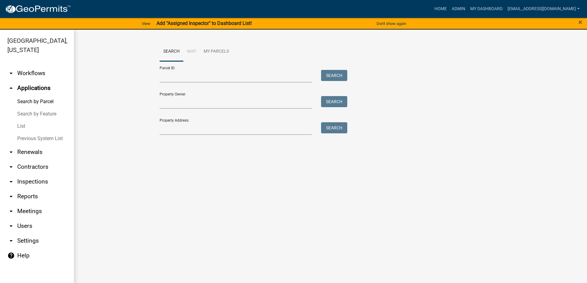
click at [31, 129] on link "List" at bounding box center [37, 126] width 74 height 12
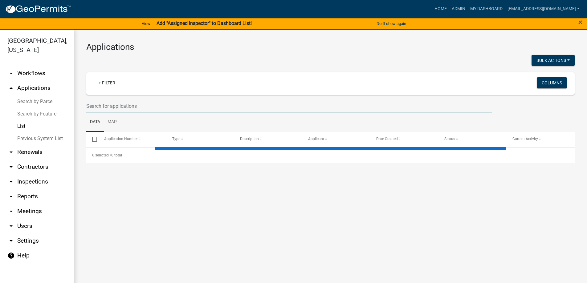
click at [118, 103] on input "text" at bounding box center [288, 106] width 405 height 13
select select "3: 100"
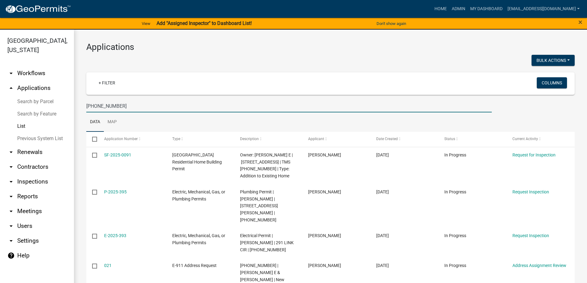
type input "[PHONE_NUMBER]"
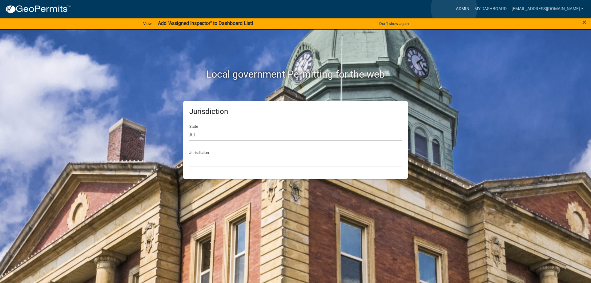
click at [454, 9] on link "Admin" at bounding box center [463, 9] width 18 height 12
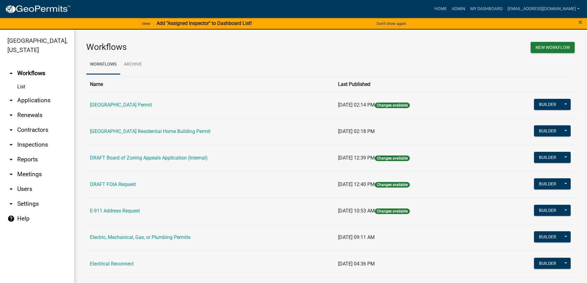
click at [31, 132] on link "arrow_drop_down Contractors" at bounding box center [37, 130] width 74 height 15
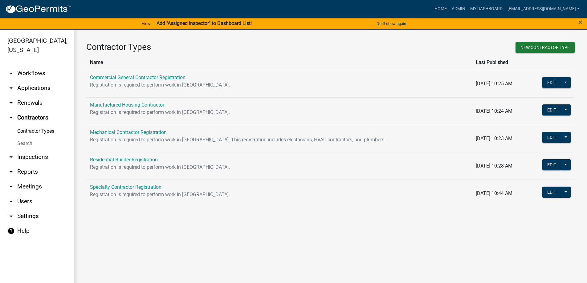
click at [26, 145] on link "Search" at bounding box center [37, 143] width 74 height 12
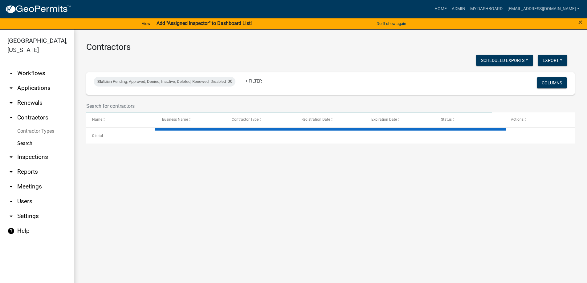
click at [151, 103] on input "text" at bounding box center [288, 106] width 405 height 13
select select "3: 100"
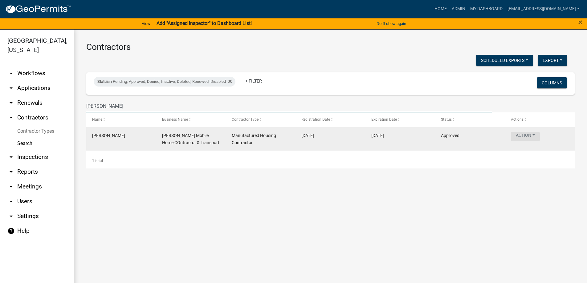
type input "Joshua Fow"
click at [534, 136] on button "Action" at bounding box center [524, 136] width 29 height 9
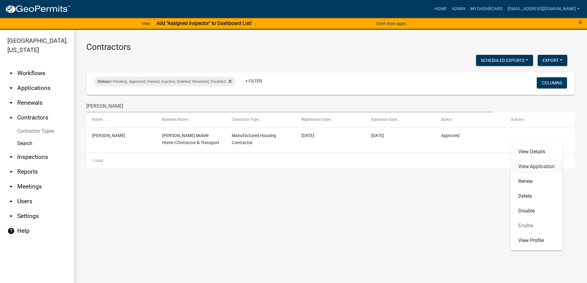
click at [525, 166] on link "View Application" at bounding box center [535, 166] width 51 height 15
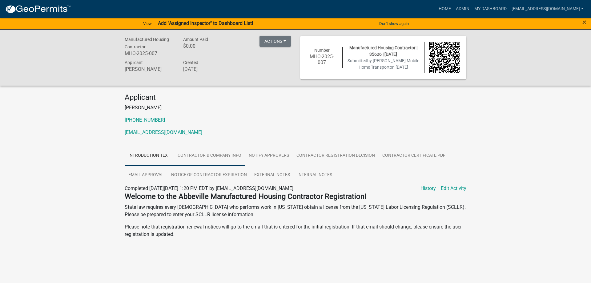
click at [240, 157] on link "Contractor & Company Info" at bounding box center [209, 156] width 71 height 20
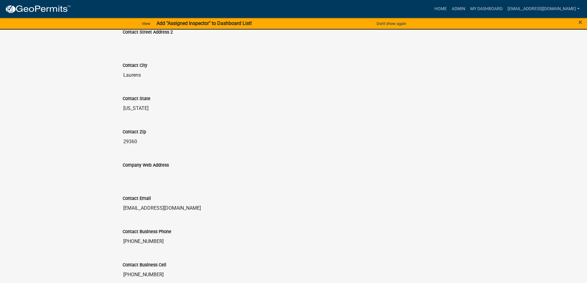
scroll to position [616, 0]
